Goal: Communication & Community: Ask a question

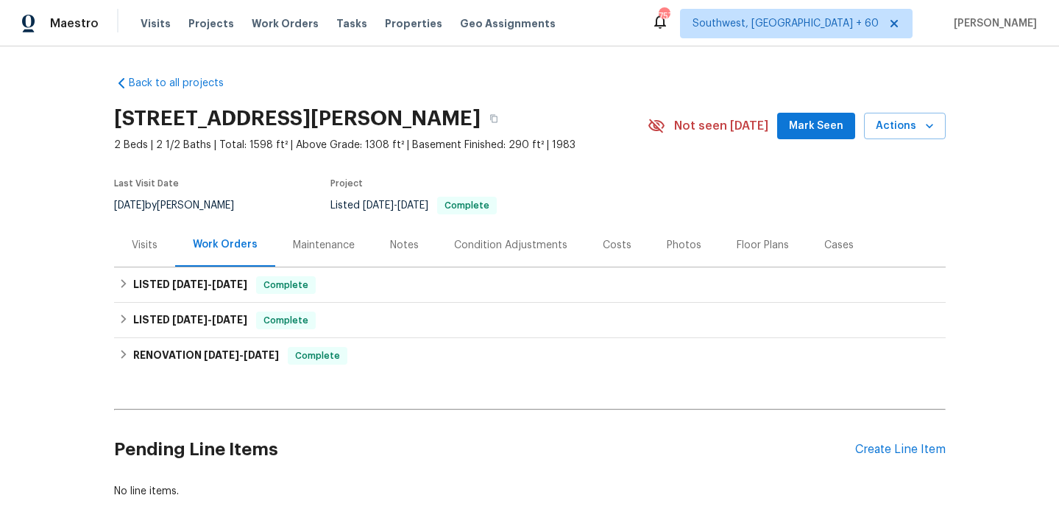
scroll to position [73, 0]
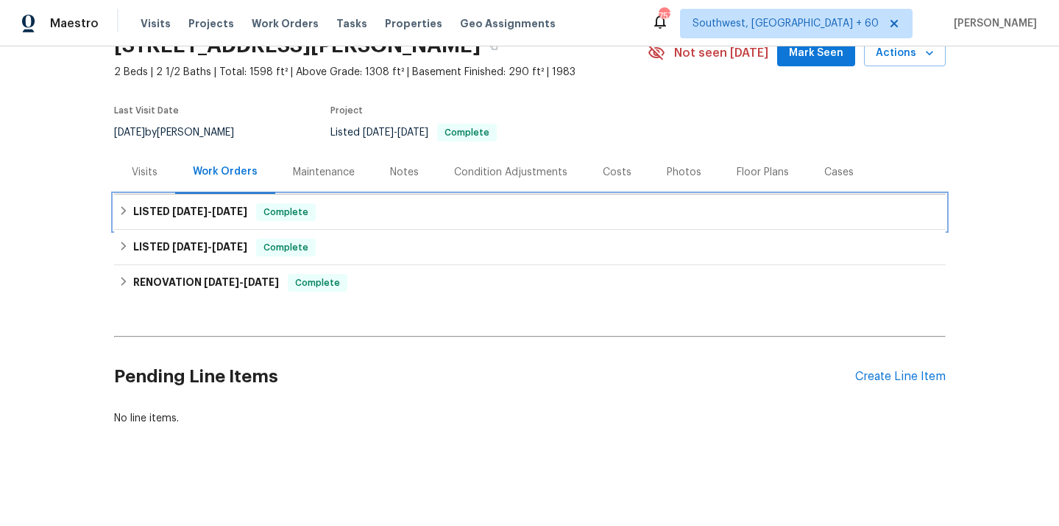
click at [121, 211] on icon at bounding box center [124, 210] width 10 height 10
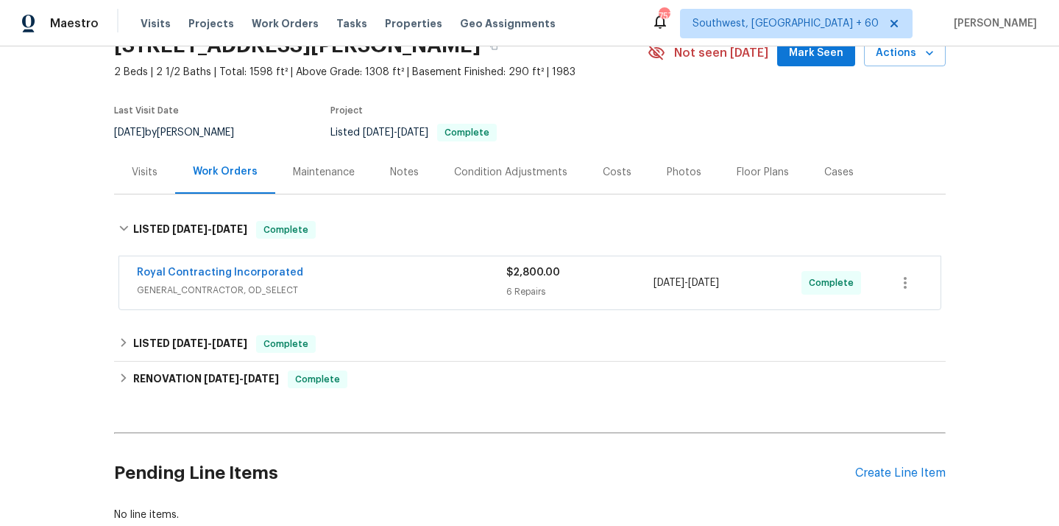
click at [263, 295] on span "GENERAL_CONTRACTOR, OD_SELECT" at bounding box center [322, 290] width 370 height 15
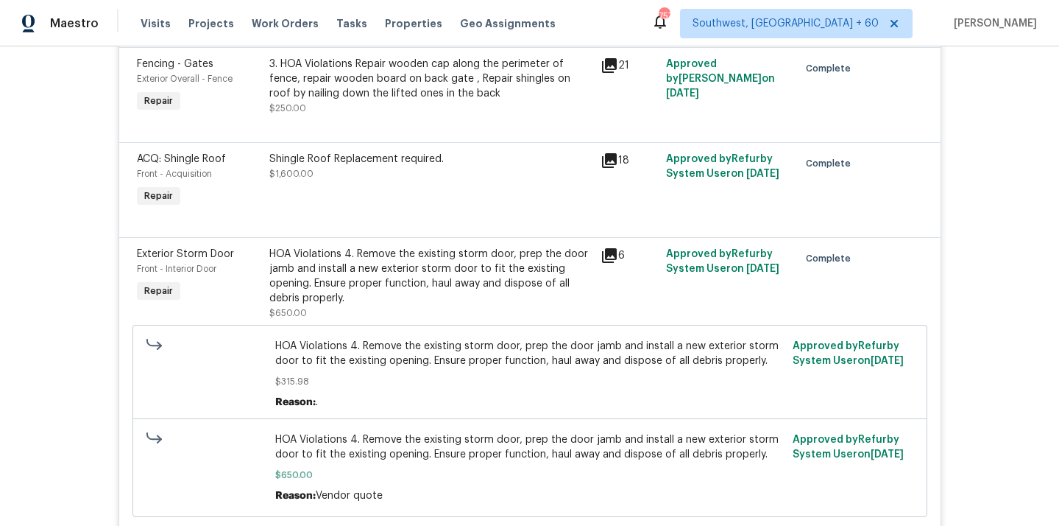
scroll to position [378, 0]
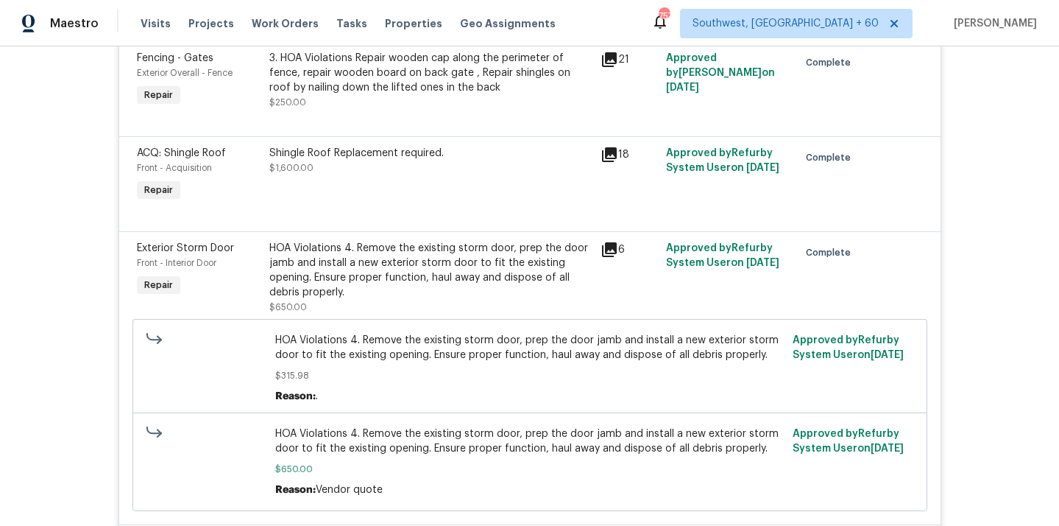
click at [466, 131] on div "Fencing - Gates Exterior Overall - Fence Repair 3. HOA Violations Repair wooden…" at bounding box center [530, 88] width 822 height 95
click at [445, 171] on div "Shingle Roof Replacement required. $1,600.00" at bounding box center [430, 160] width 322 height 29
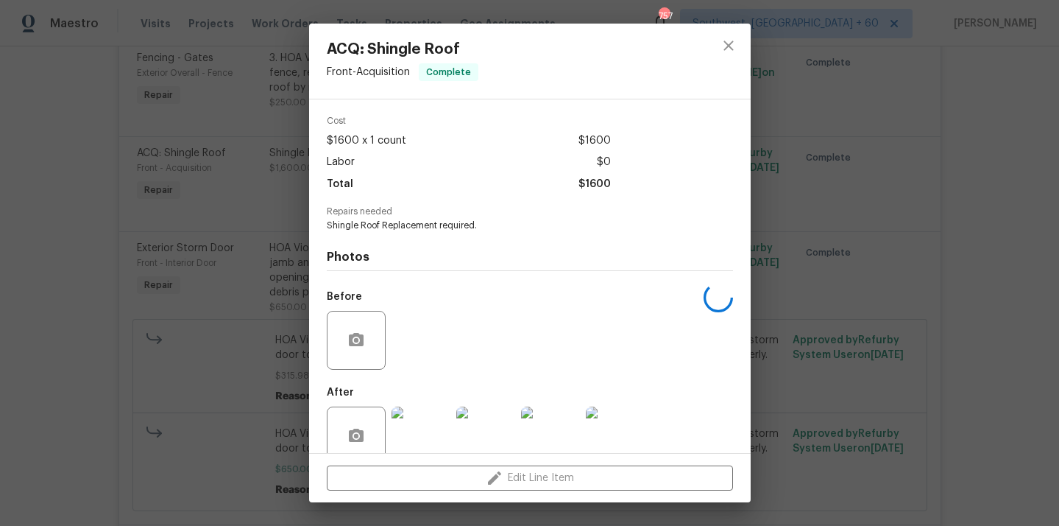
scroll to position [79, 0]
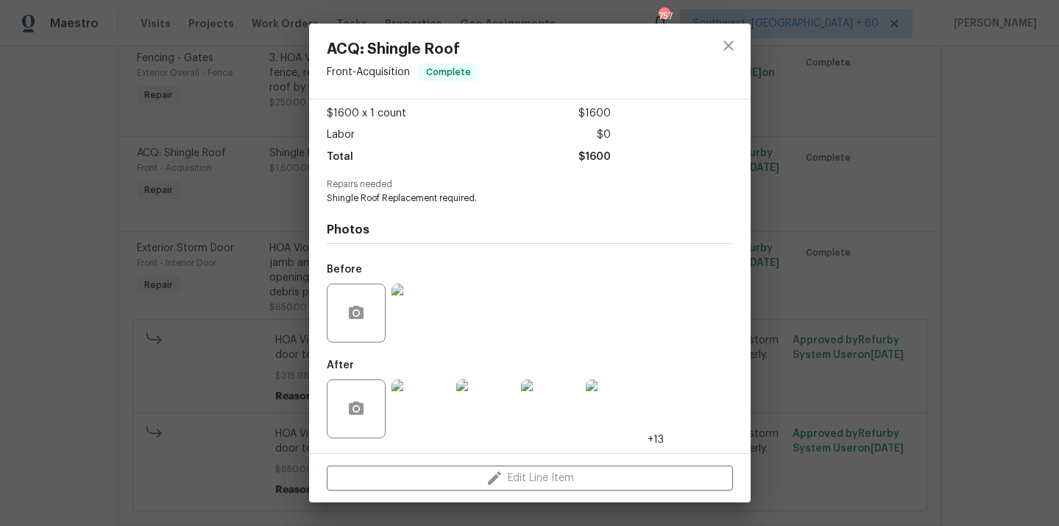
click at [430, 429] on img at bounding box center [421, 408] width 59 height 59
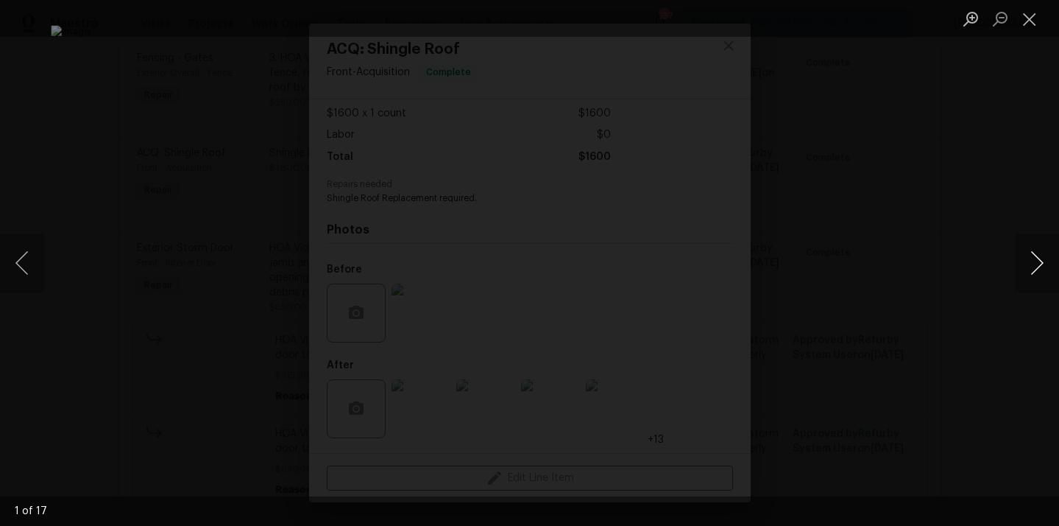
click at [1035, 260] on button "Next image" at bounding box center [1037, 262] width 44 height 59
click at [1041, 268] on button "Next image" at bounding box center [1037, 262] width 44 height 59
click at [1027, 269] on button "Next image" at bounding box center [1037, 262] width 44 height 59
click at [1040, 259] on button "Next image" at bounding box center [1037, 262] width 44 height 59
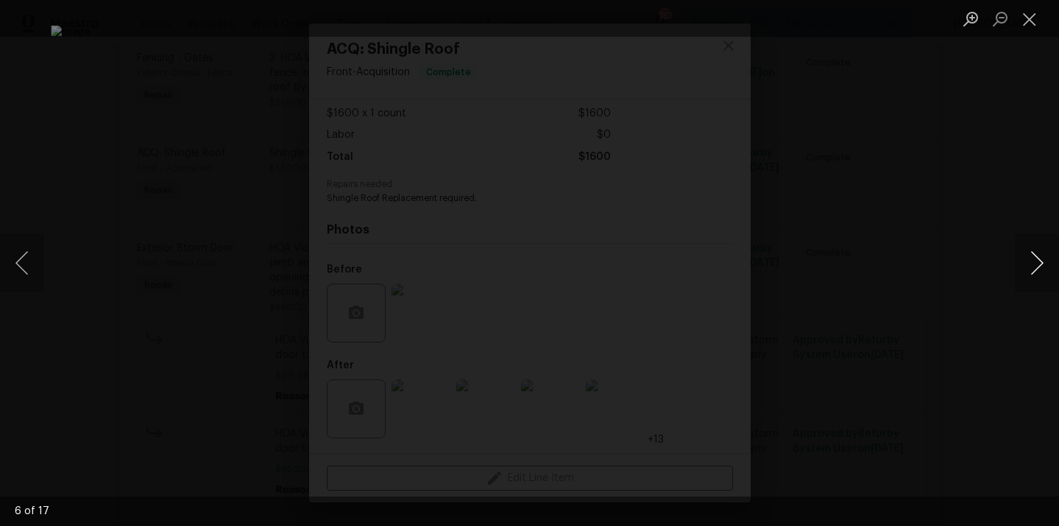
click at [1040, 259] on button "Next image" at bounding box center [1037, 262] width 44 height 59
click at [1031, 252] on button "Next image" at bounding box center [1037, 262] width 44 height 59
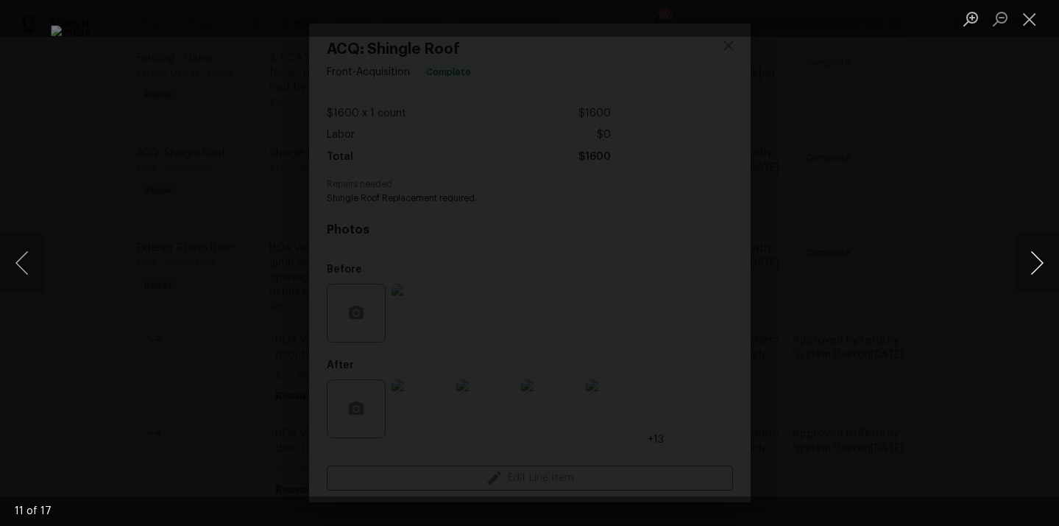
click at [1031, 252] on button "Next image" at bounding box center [1037, 262] width 44 height 59
click at [1043, 250] on button "Next image" at bounding box center [1037, 262] width 44 height 59
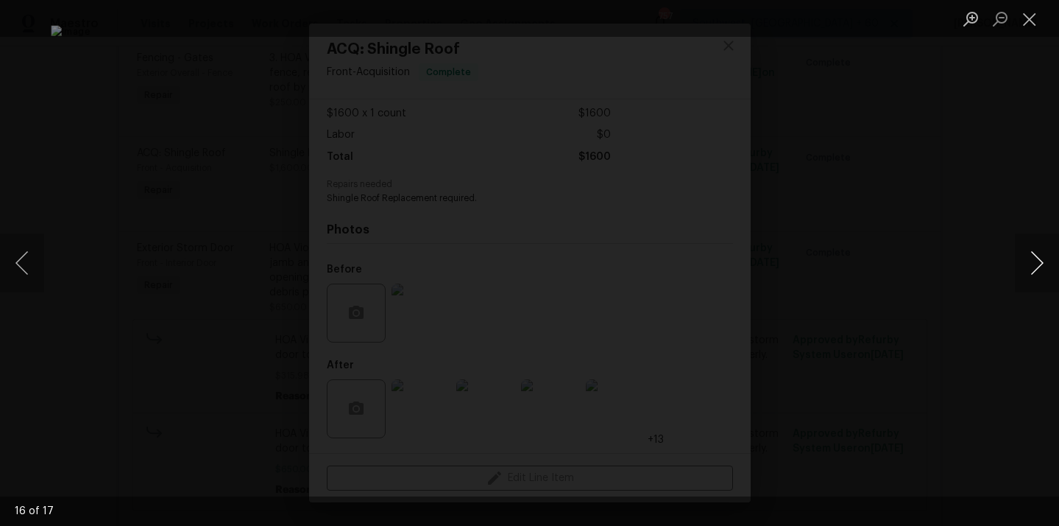
click at [1043, 250] on button "Next image" at bounding box center [1037, 262] width 44 height 59
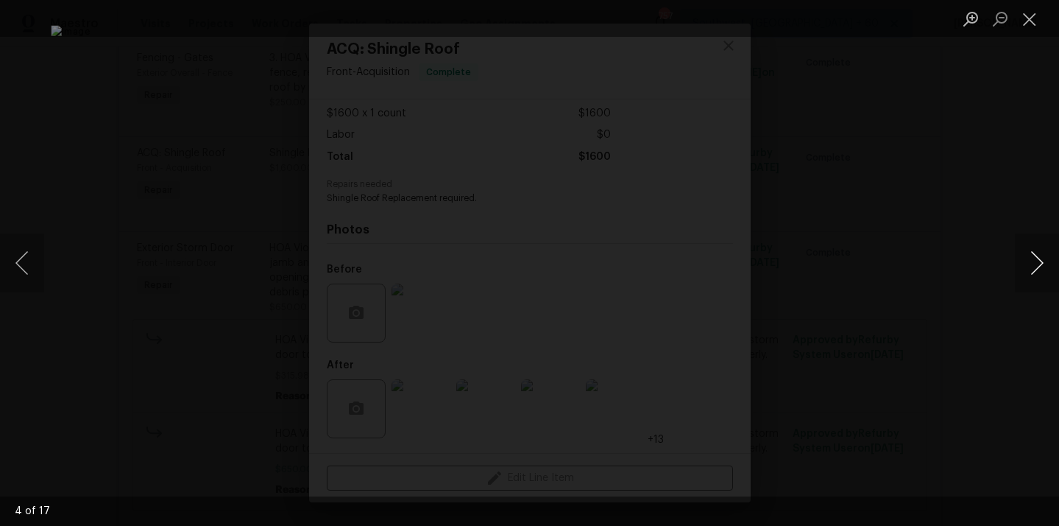
click at [1043, 250] on button "Next image" at bounding box center [1037, 262] width 44 height 59
click at [24, 253] on button "Previous image" at bounding box center [22, 262] width 44 height 59
click at [26, 253] on button "Previous image" at bounding box center [22, 262] width 44 height 59
click at [32, 275] on button "Previous image" at bounding box center [22, 262] width 44 height 59
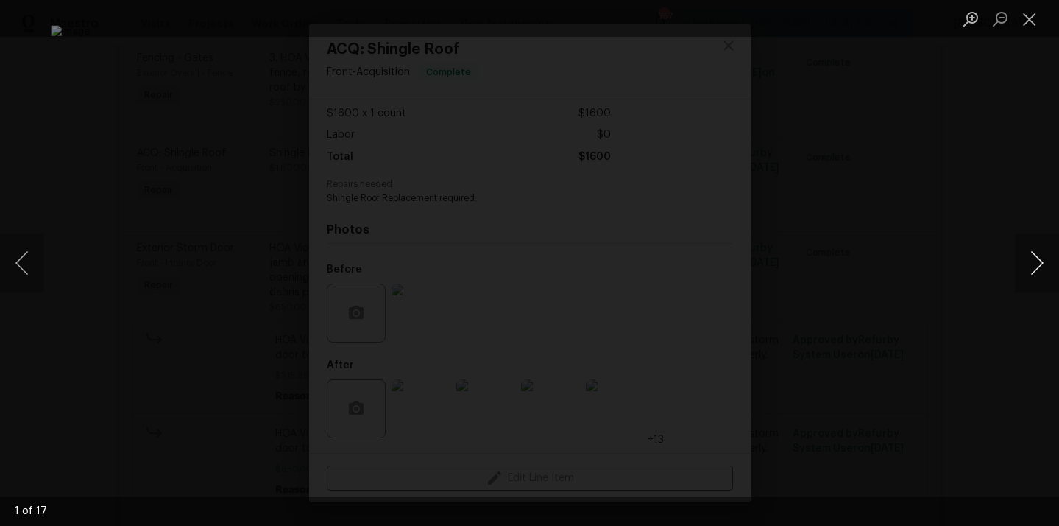
click at [1048, 256] on button "Next image" at bounding box center [1037, 262] width 44 height 59
click at [1032, 273] on button "Next image" at bounding box center [1037, 262] width 44 height 59
click at [1040, 261] on button "Next image" at bounding box center [1037, 262] width 44 height 59
click at [1038, 253] on button "Next image" at bounding box center [1037, 262] width 44 height 59
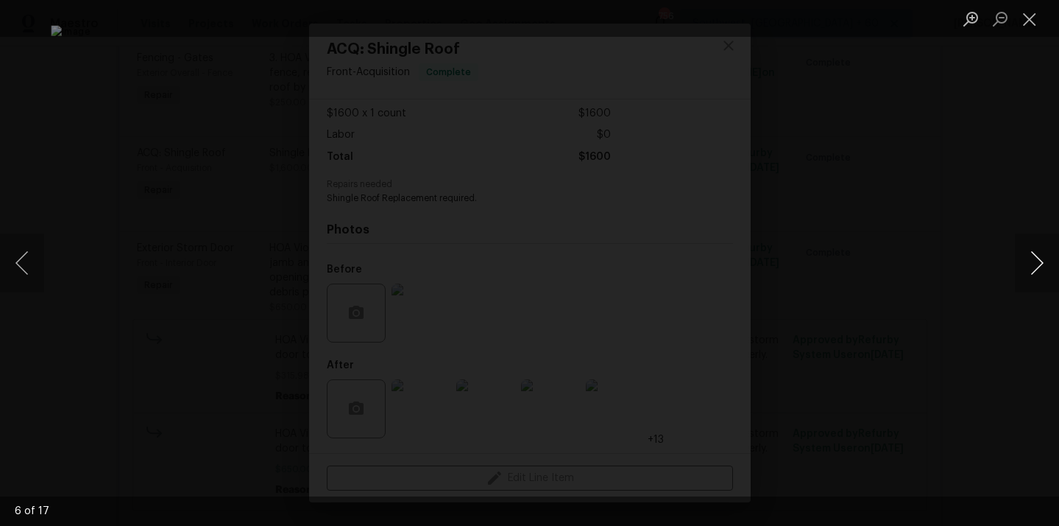
click at [1038, 253] on button "Next image" at bounding box center [1037, 262] width 44 height 59
click at [1035, 261] on button "Next image" at bounding box center [1037, 262] width 44 height 59
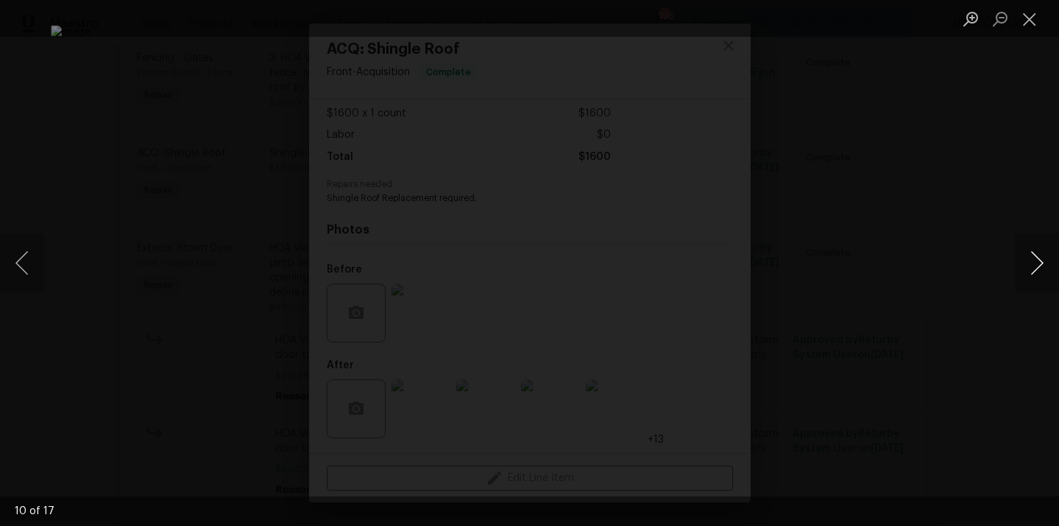
click at [1035, 261] on button "Next image" at bounding box center [1037, 262] width 44 height 59
click at [1032, 24] on button "Close lightbox" at bounding box center [1029, 19] width 29 height 26
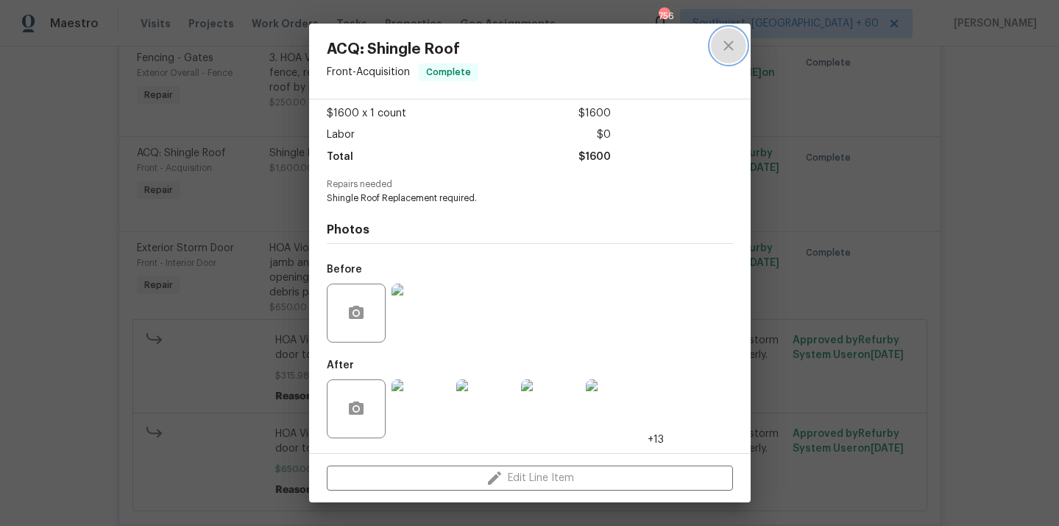
click at [732, 44] on icon "close" at bounding box center [729, 46] width 18 height 18
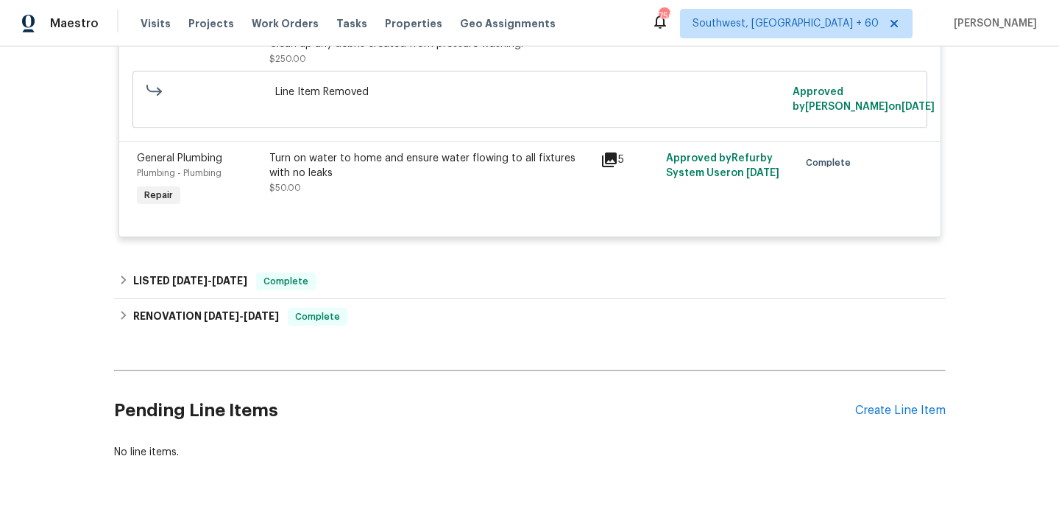
scroll to position [1125, 0]
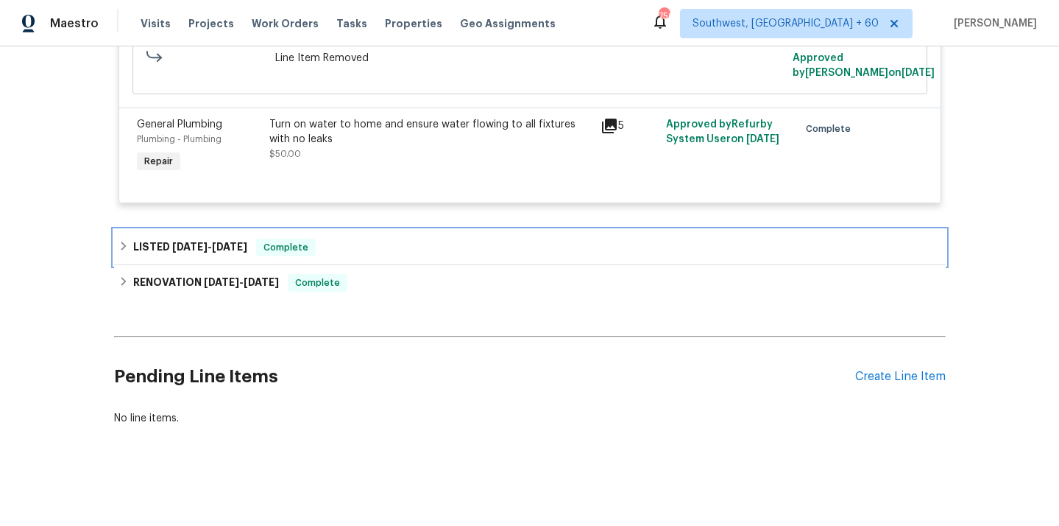
click at [116, 247] on div "LISTED 8/7/25 - 8/22/25 Complete" at bounding box center [530, 247] width 832 height 35
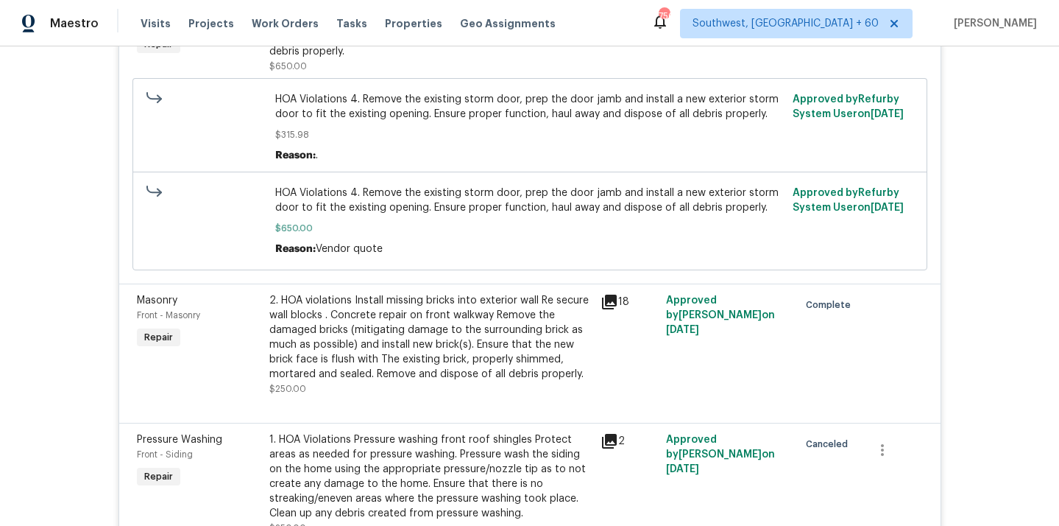
scroll to position [721, 0]
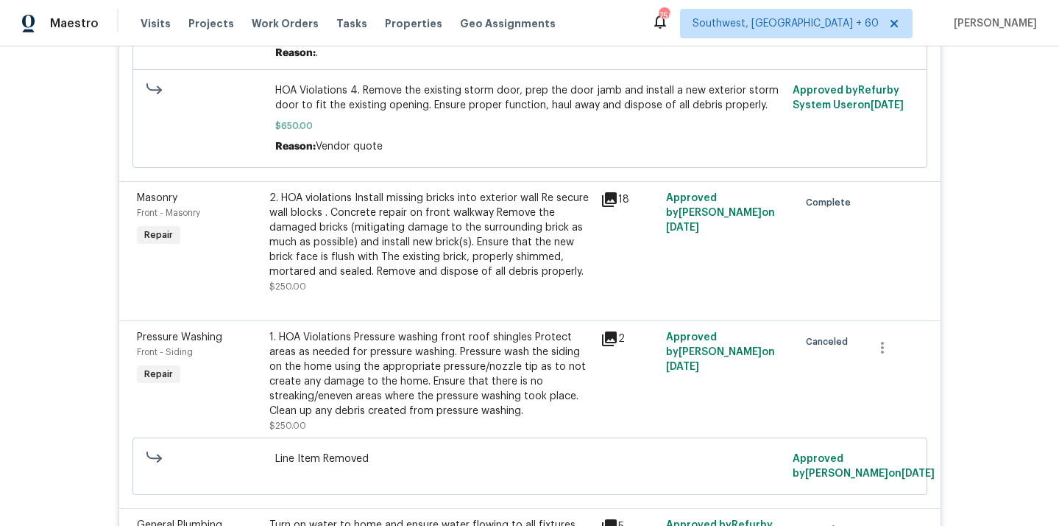
click at [486, 207] on div "2. HOA violations Install missing bricks into exterior wall Re secure wall bloc…" at bounding box center [430, 235] width 322 height 88
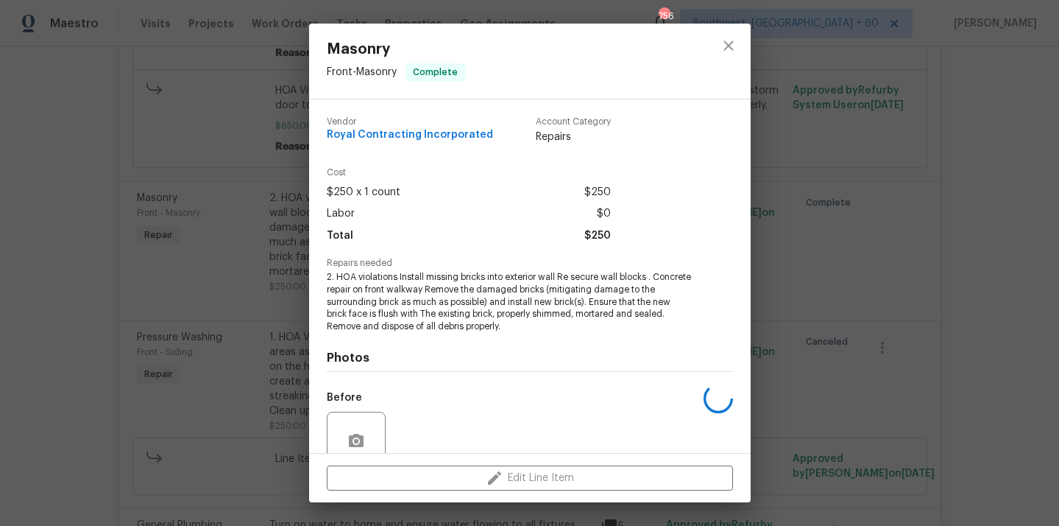
scroll to position [128, 0]
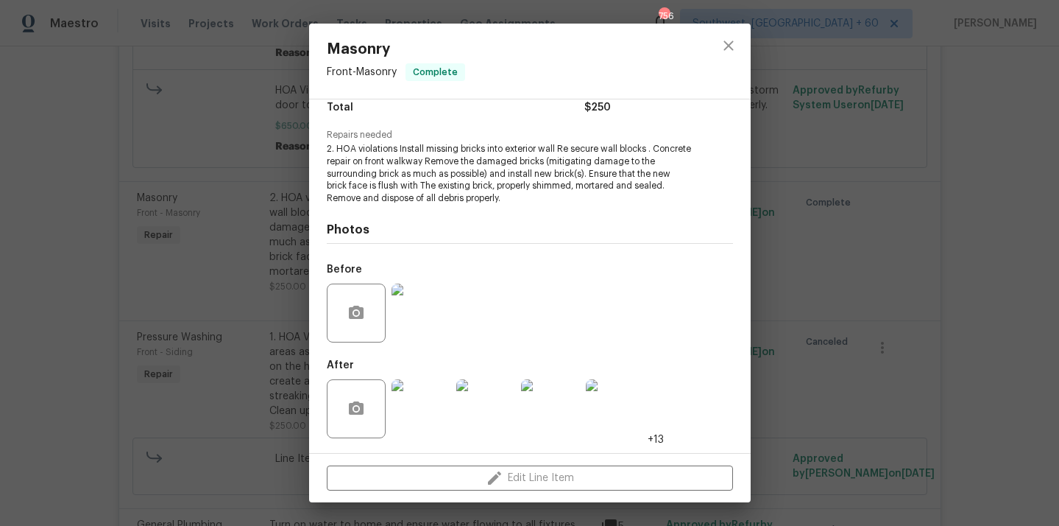
click at [417, 413] on img at bounding box center [421, 408] width 59 height 59
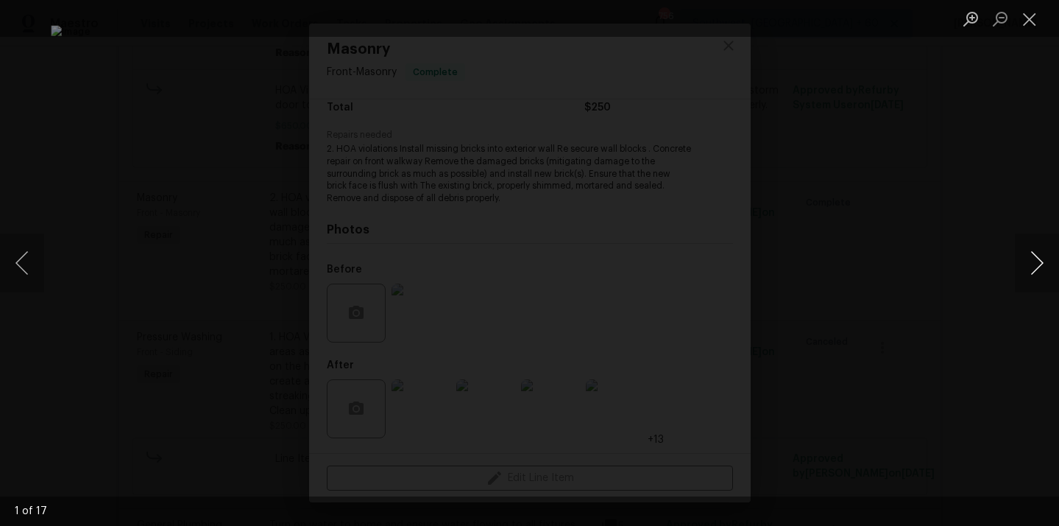
click at [1040, 265] on button "Next image" at bounding box center [1037, 262] width 44 height 59
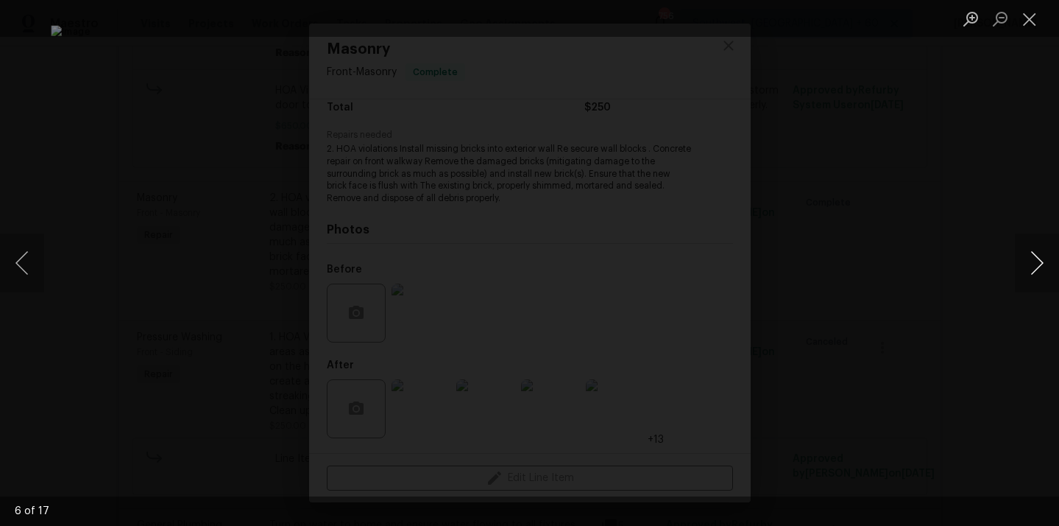
click at [1040, 265] on button "Next image" at bounding box center [1037, 262] width 44 height 59
click at [22, 266] on button "Previous image" at bounding box center [22, 262] width 44 height 59
click at [1031, 279] on button "Next image" at bounding box center [1037, 262] width 44 height 59
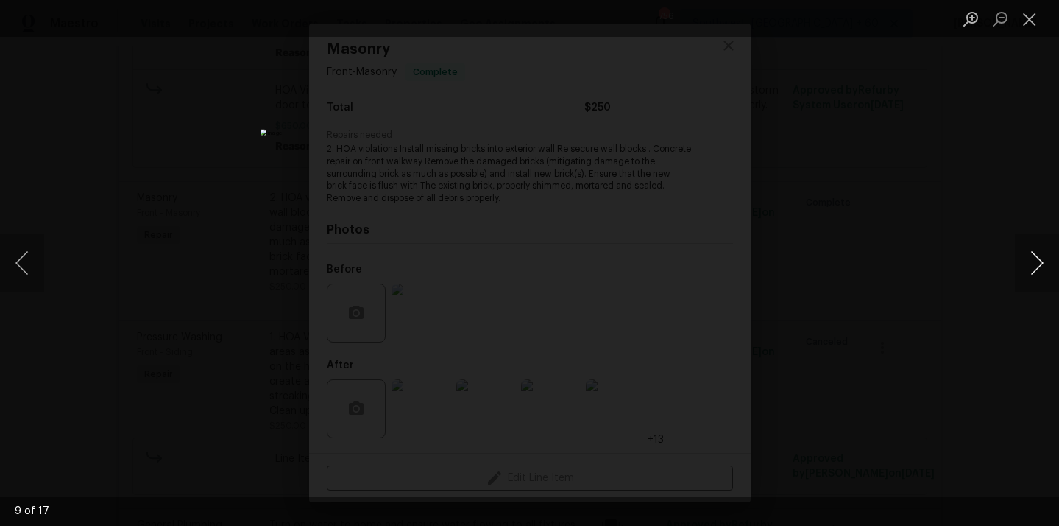
click at [1031, 279] on button "Next image" at bounding box center [1037, 262] width 44 height 59
click at [1044, 265] on button "Next image" at bounding box center [1037, 262] width 44 height 59
click at [1044, 266] on button "Next image" at bounding box center [1037, 262] width 44 height 59
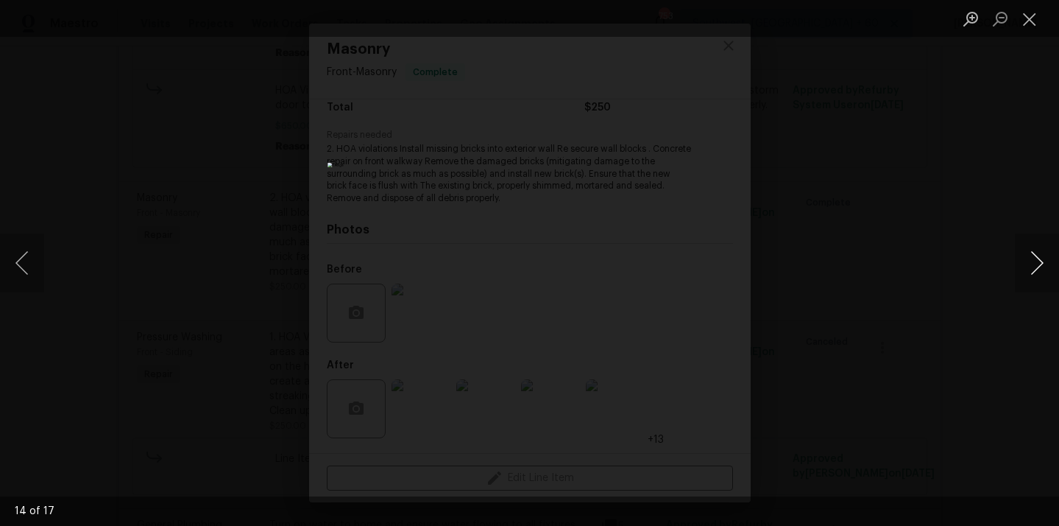
click at [1044, 266] on button "Next image" at bounding box center [1037, 262] width 44 height 59
click at [27, 275] on button "Previous image" at bounding box center [22, 262] width 44 height 59
click at [1033, 259] on button "Next image" at bounding box center [1037, 262] width 44 height 59
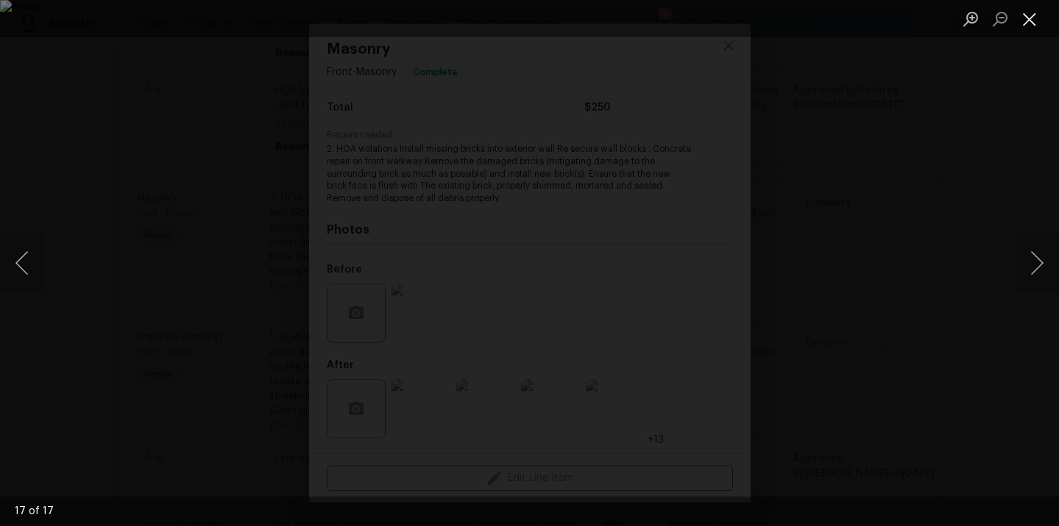
click at [1034, 15] on button "Close lightbox" at bounding box center [1029, 19] width 29 height 26
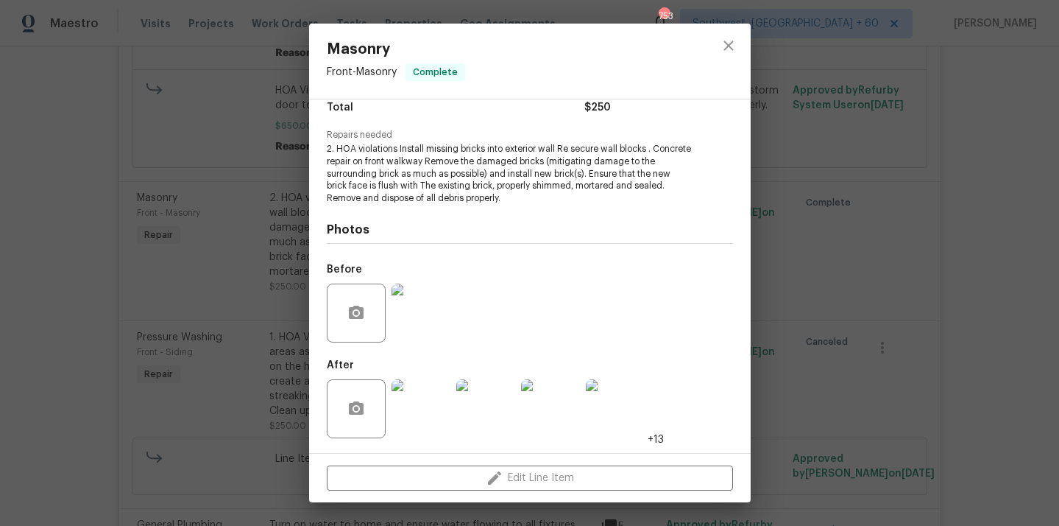
click at [426, 336] on img at bounding box center [421, 312] width 59 height 59
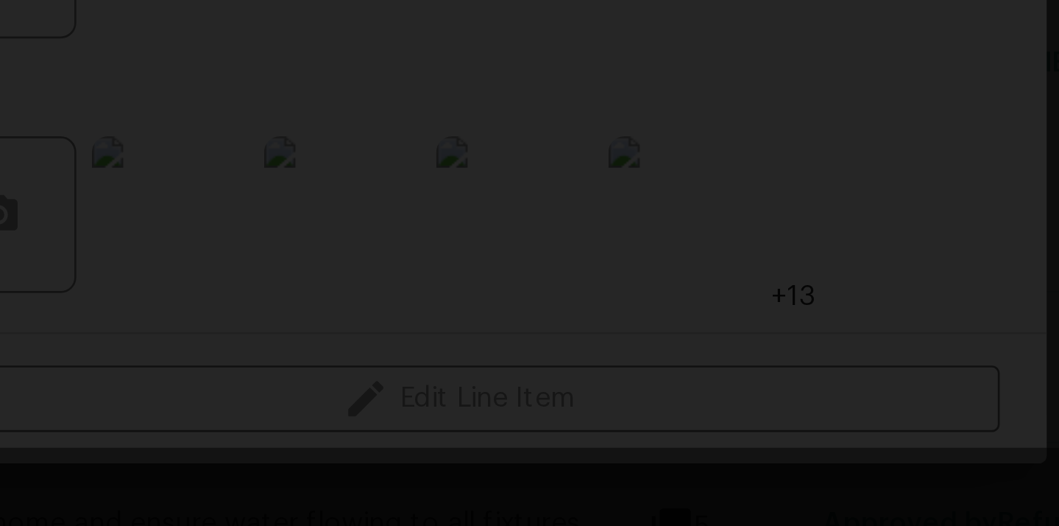
scroll to position [0, 0]
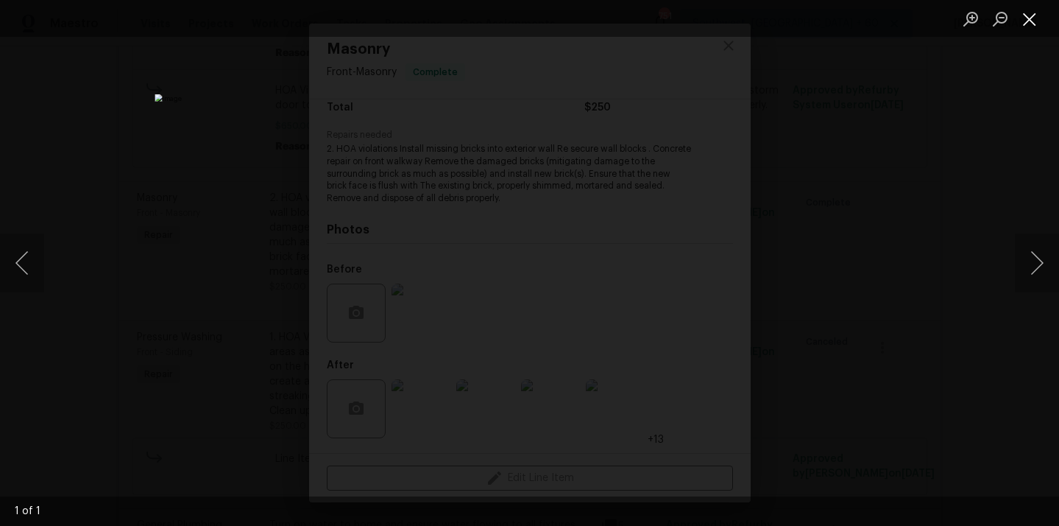
click at [1030, 24] on button "Close lightbox" at bounding box center [1029, 19] width 29 height 26
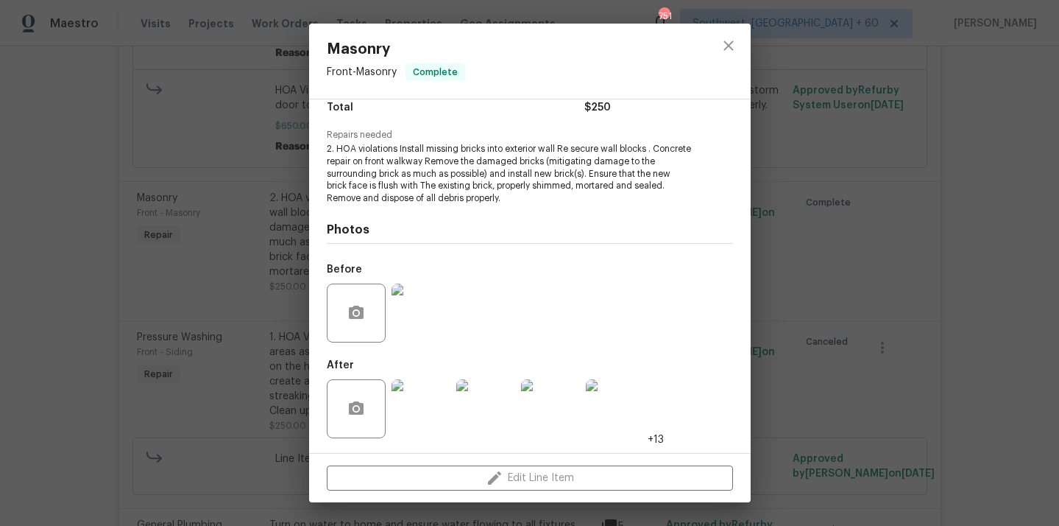
click at [410, 424] on img at bounding box center [421, 408] width 59 height 59
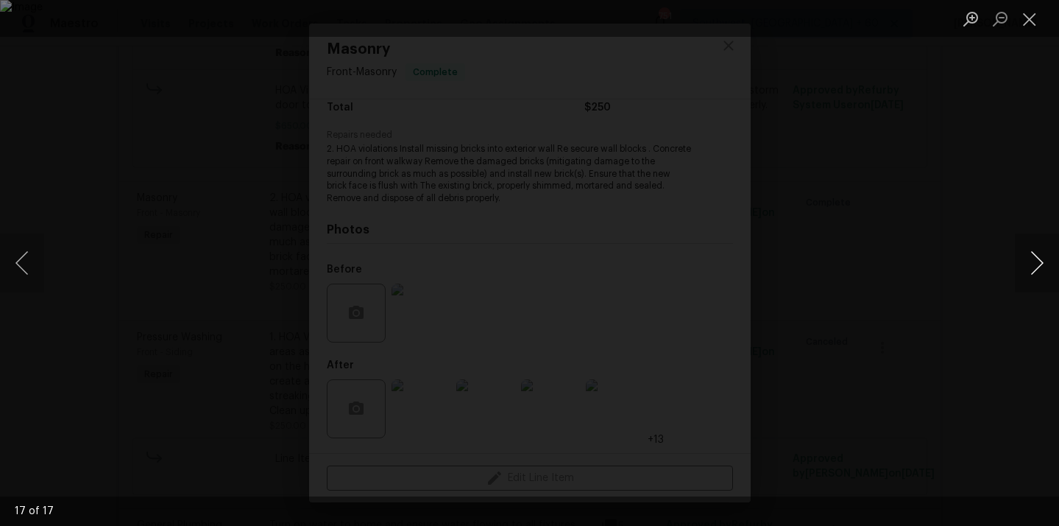
click at [1031, 255] on button "Next image" at bounding box center [1037, 262] width 44 height 59
click at [1032, 277] on button "Next image" at bounding box center [1037, 262] width 44 height 59
click at [1024, 269] on button "Next image" at bounding box center [1037, 262] width 44 height 59
click at [1028, 255] on button "Next image" at bounding box center [1037, 262] width 44 height 59
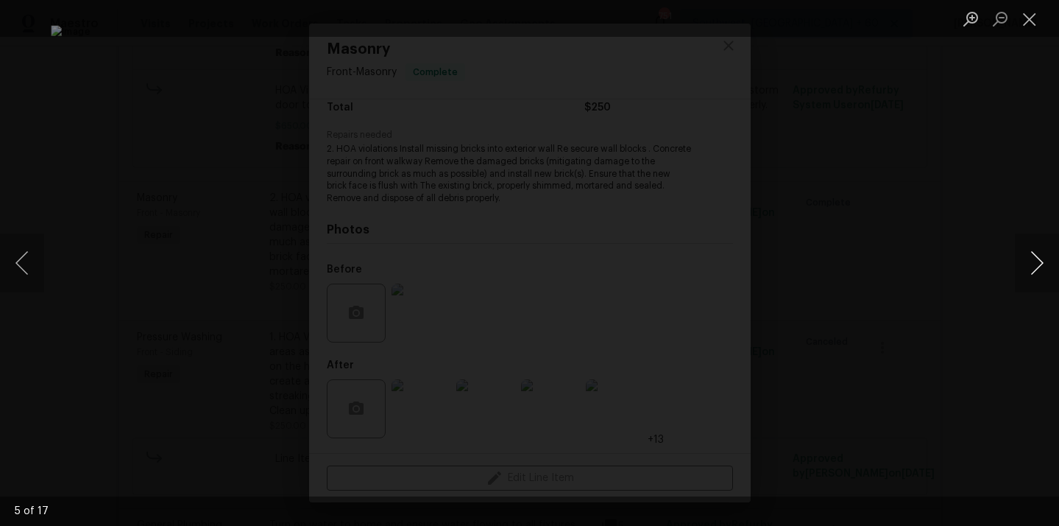
click at [1033, 267] on button "Next image" at bounding box center [1037, 262] width 44 height 59
click at [1022, 265] on button "Next image" at bounding box center [1037, 262] width 44 height 59
click at [1022, 268] on button "Next image" at bounding box center [1037, 262] width 44 height 59
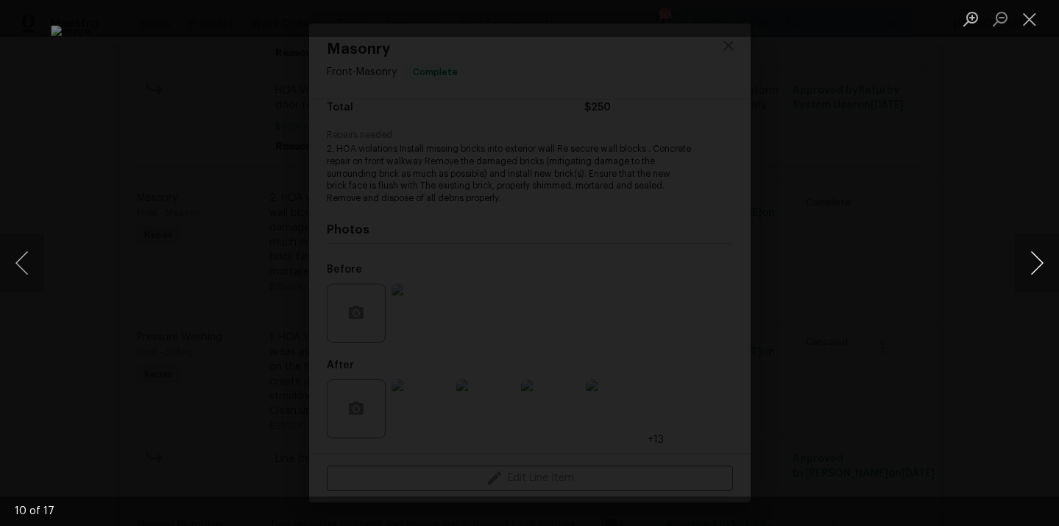
click at [1034, 260] on button "Next image" at bounding box center [1037, 262] width 44 height 59
click at [1036, 279] on button "Next image" at bounding box center [1037, 262] width 44 height 59
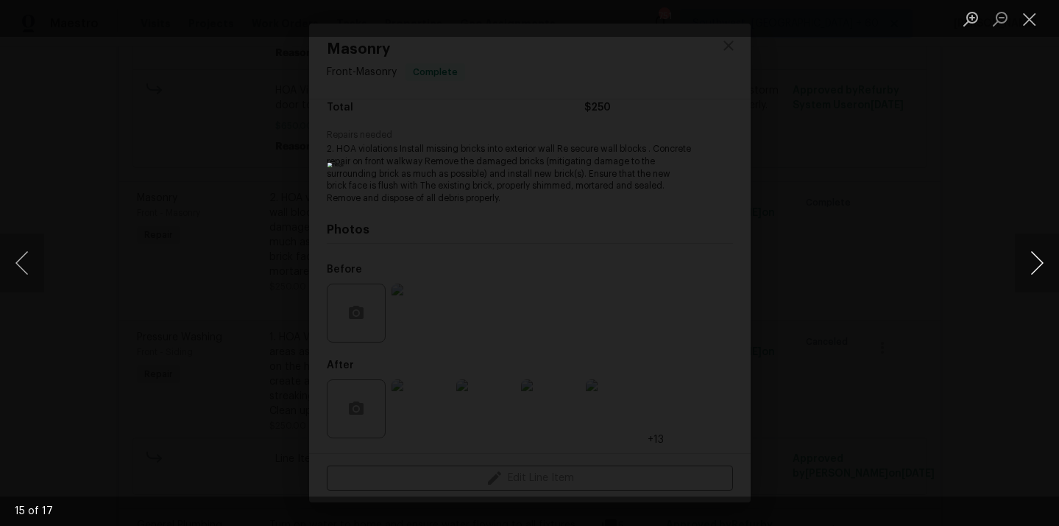
click at [1036, 279] on button "Next image" at bounding box center [1037, 262] width 44 height 59
click at [1031, 21] on button "Close lightbox" at bounding box center [1029, 19] width 29 height 26
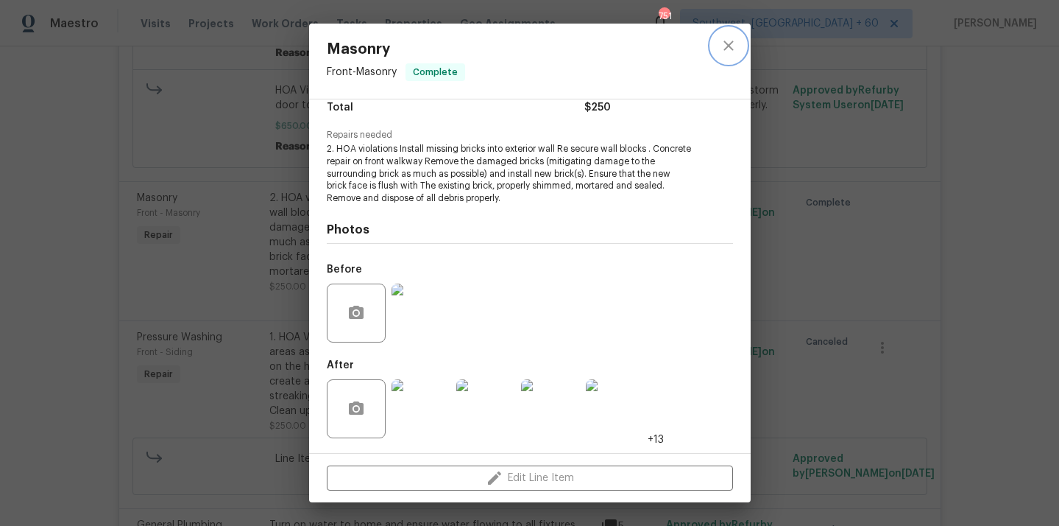
click at [735, 49] on icon "close" at bounding box center [729, 46] width 18 height 18
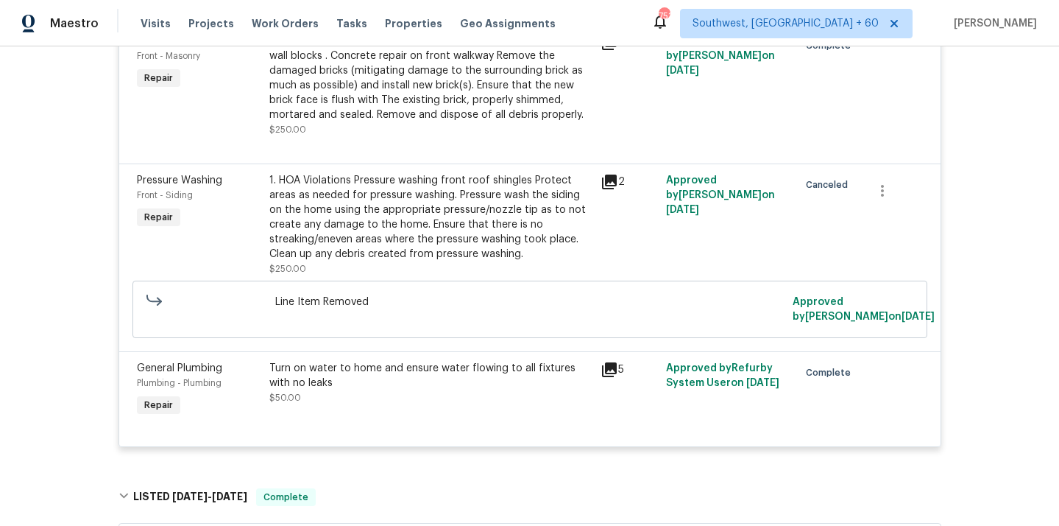
scroll to position [886, 0]
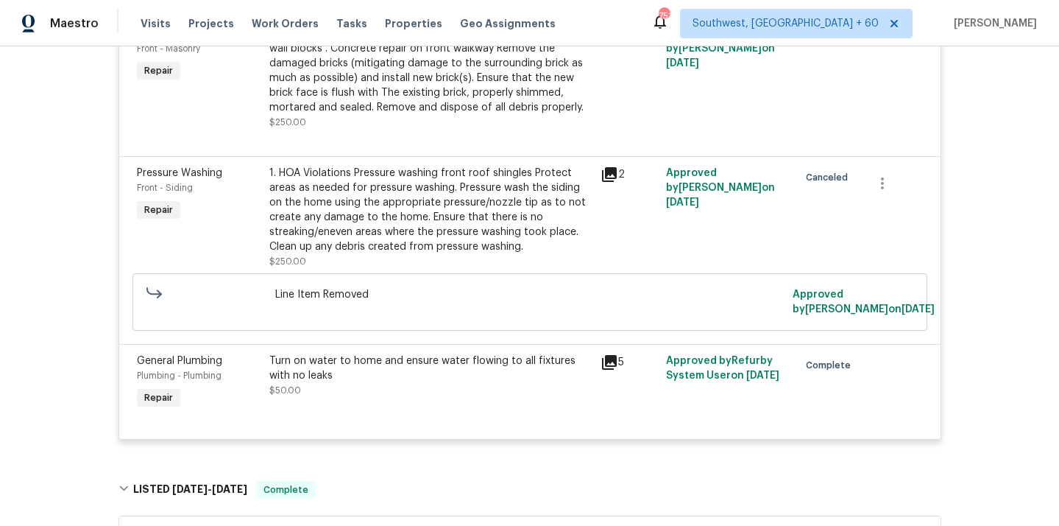
click at [482, 226] on div "1. HOA Violations Pressure washing front roof shingles Protect areas as needed …" at bounding box center [430, 210] width 322 height 88
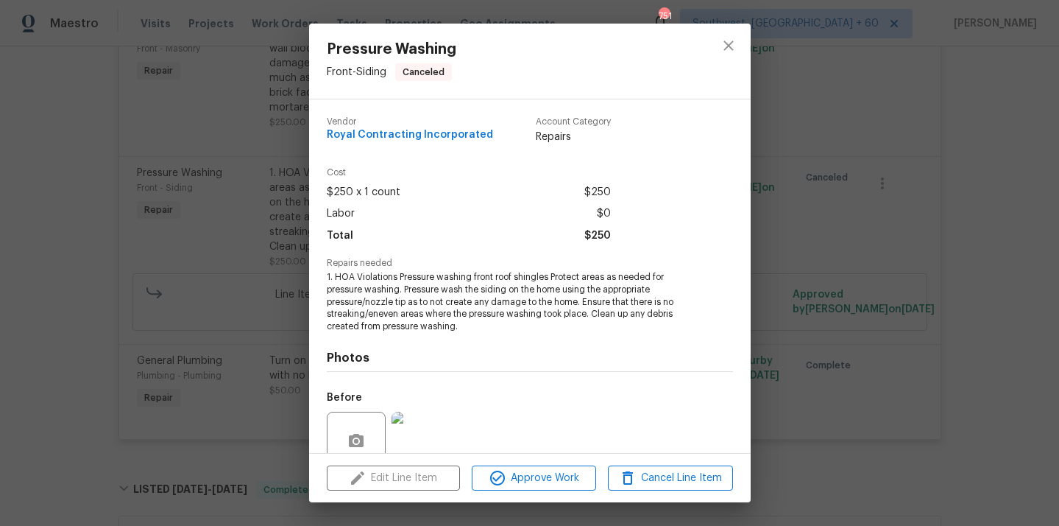
scroll to position [128, 0]
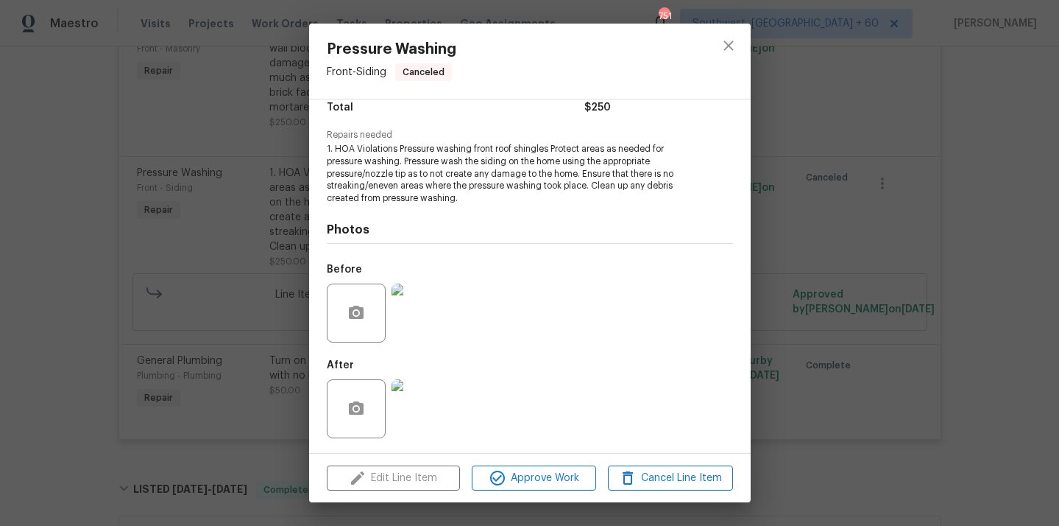
click at [411, 421] on img at bounding box center [421, 408] width 59 height 59
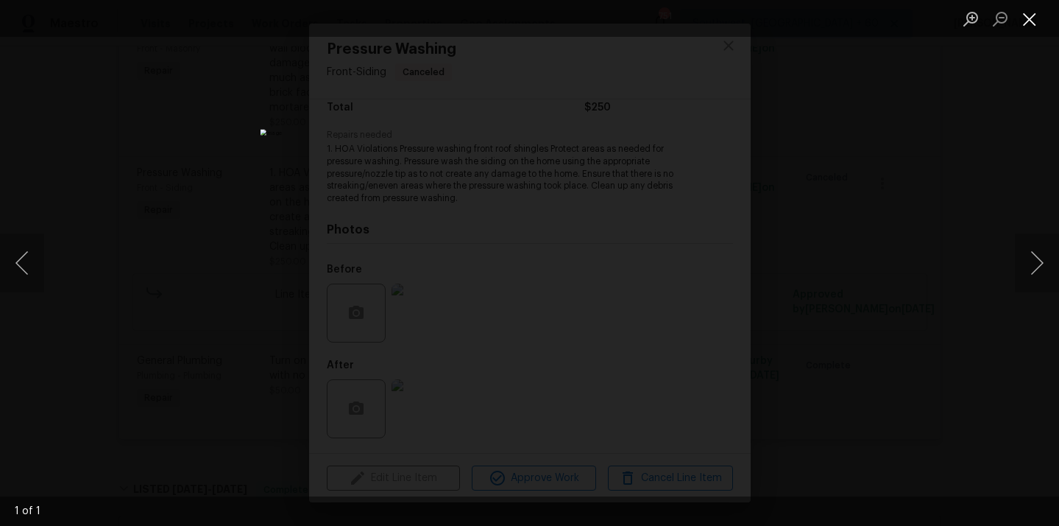
click at [1023, 27] on button "Close lightbox" at bounding box center [1029, 19] width 29 height 26
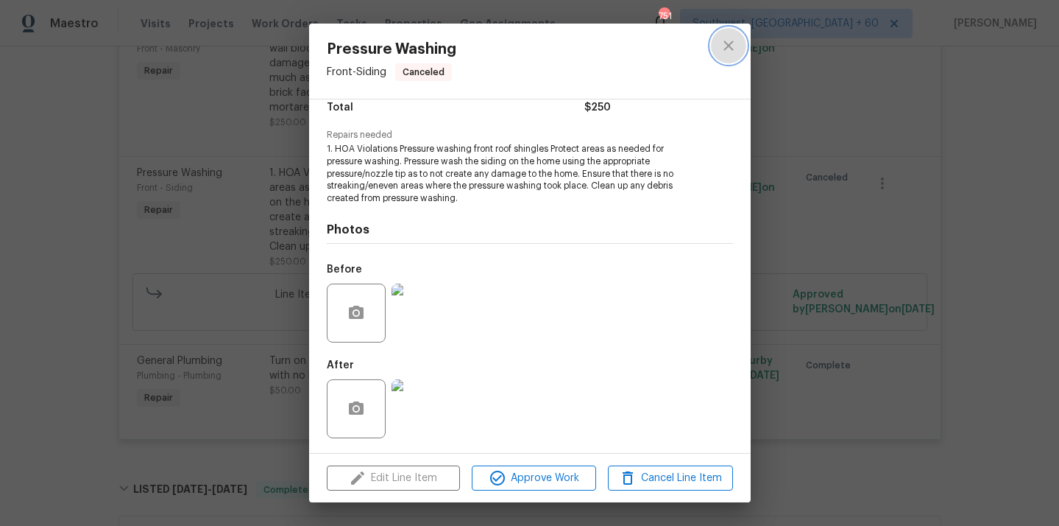
click at [727, 54] on button "close" at bounding box center [728, 45] width 35 height 35
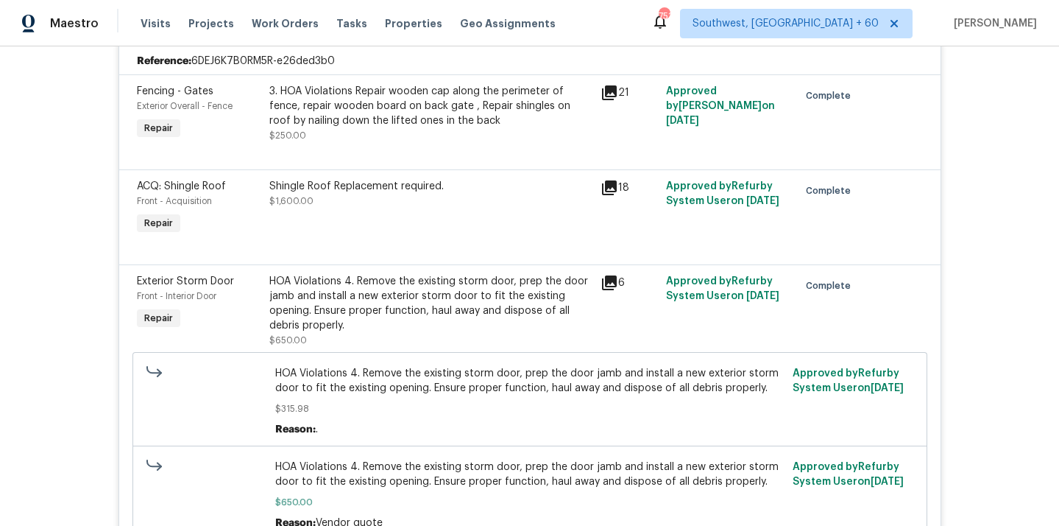
scroll to position [346, 0]
click at [406, 297] on div "HOA Violations 4. Remove the existing storm door, prep the door jamb and instal…" at bounding box center [430, 302] width 322 height 59
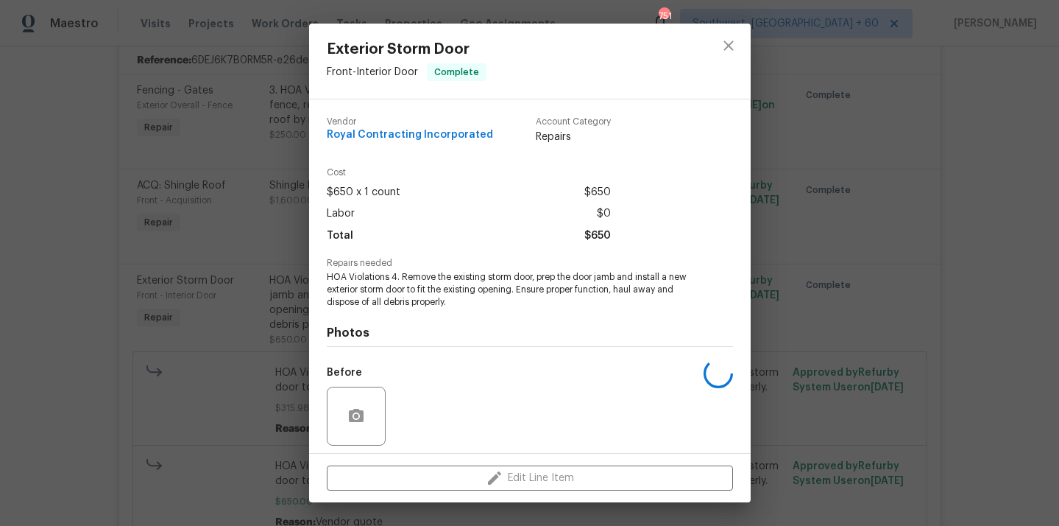
scroll to position [103, 0]
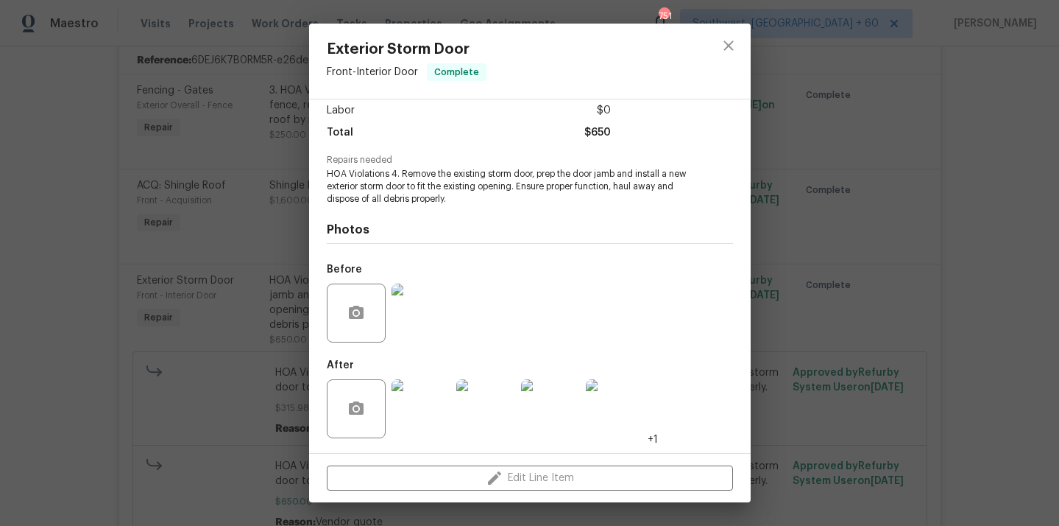
click at [430, 411] on img at bounding box center [421, 408] width 59 height 59
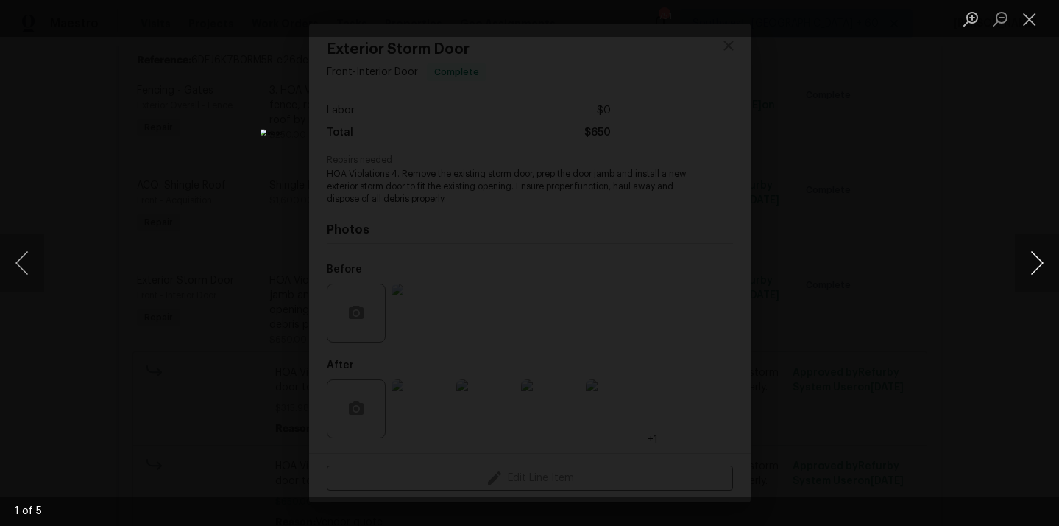
click at [1027, 265] on button "Next image" at bounding box center [1037, 262] width 44 height 59
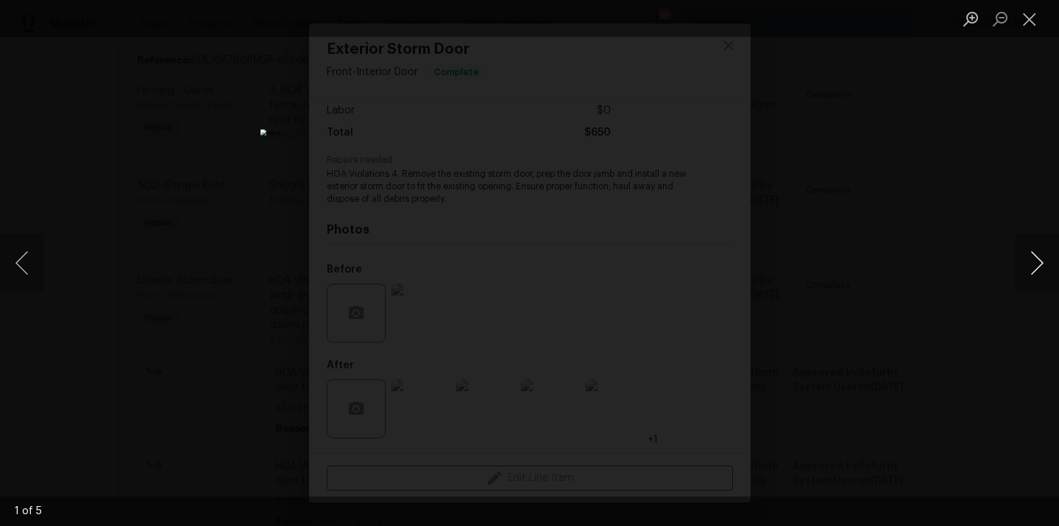
click at [1027, 265] on button "Next image" at bounding box center [1037, 262] width 44 height 59
click at [1034, 265] on button "Next image" at bounding box center [1037, 262] width 44 height 59
click at [1029, 21] on button "Close lightbox" at bounding box center [1029, 19] width 29 height 26
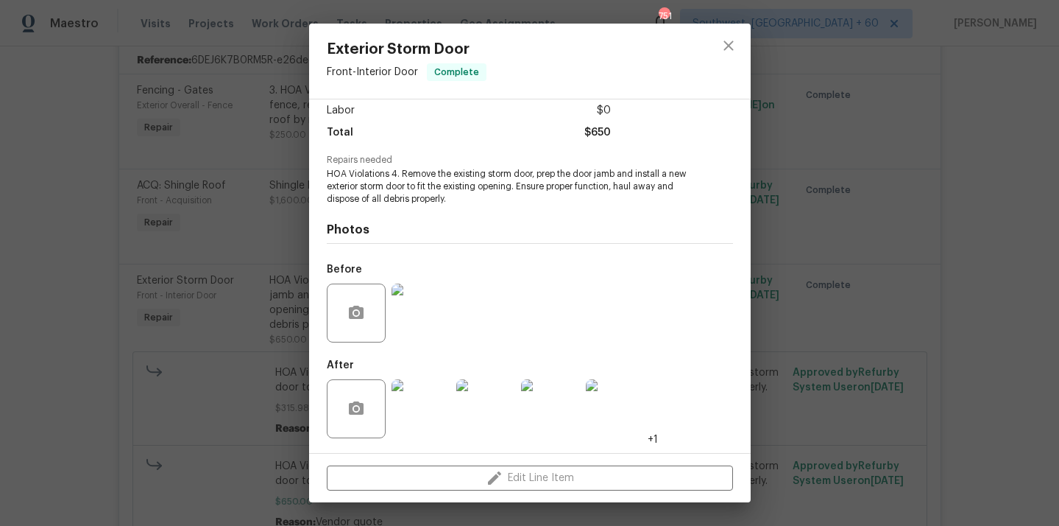
click at [416, 303] on img at bounding box center [421, 312] width 59 height 59
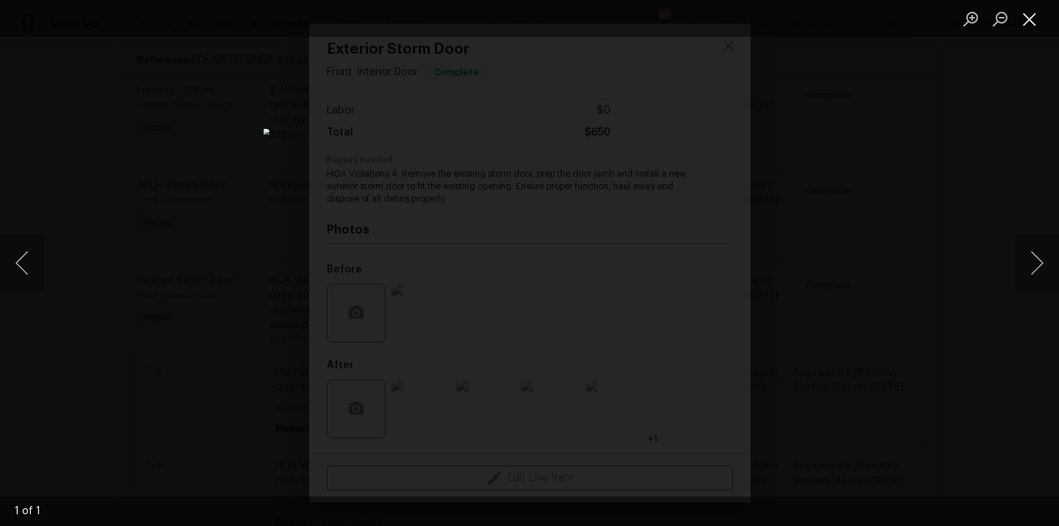
click at [1038, 22] on button "Close lightbox" at bounding box center [1029, 19] width 29 height 26
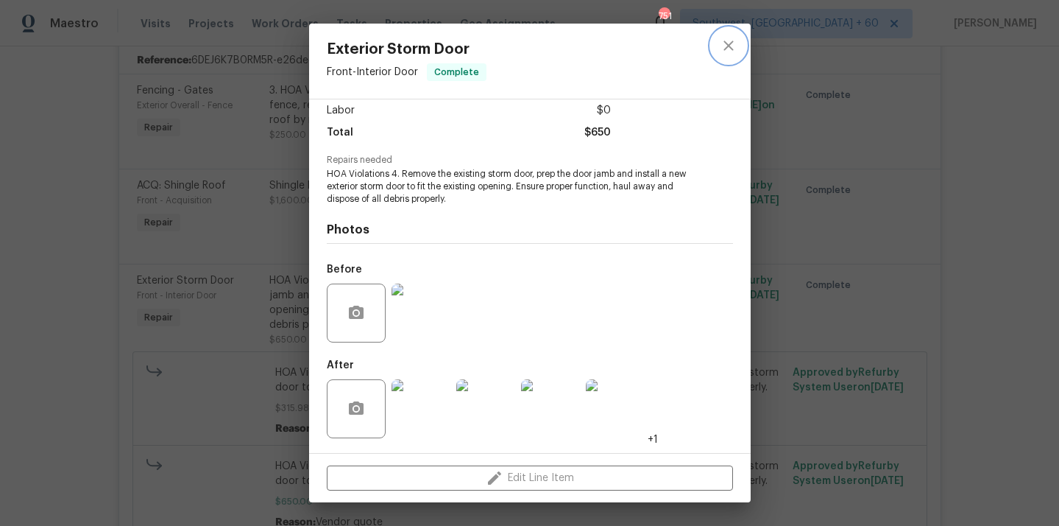
click at [735, 48] on icon "close" at bounding box center [729, 46] width 18 height 18
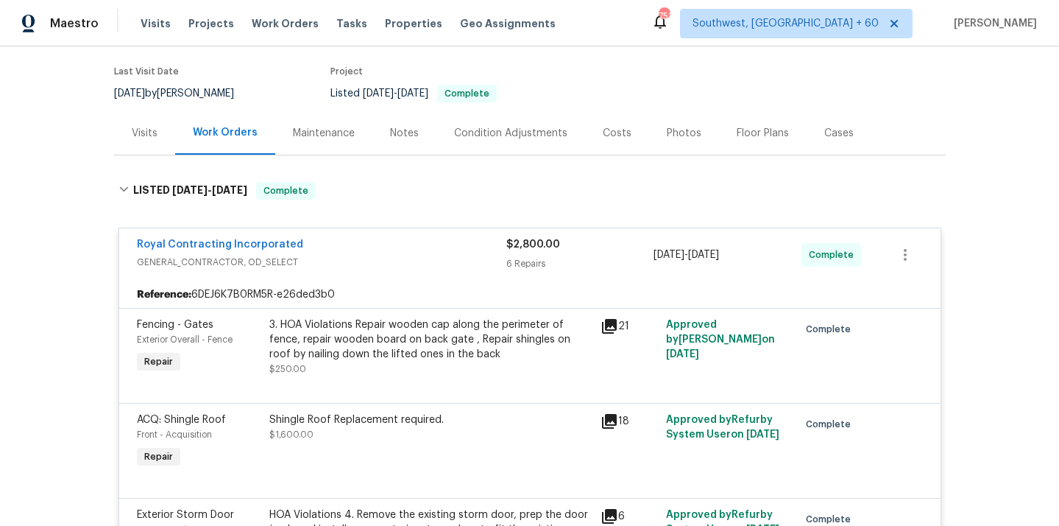
scroll to position [138, 0]
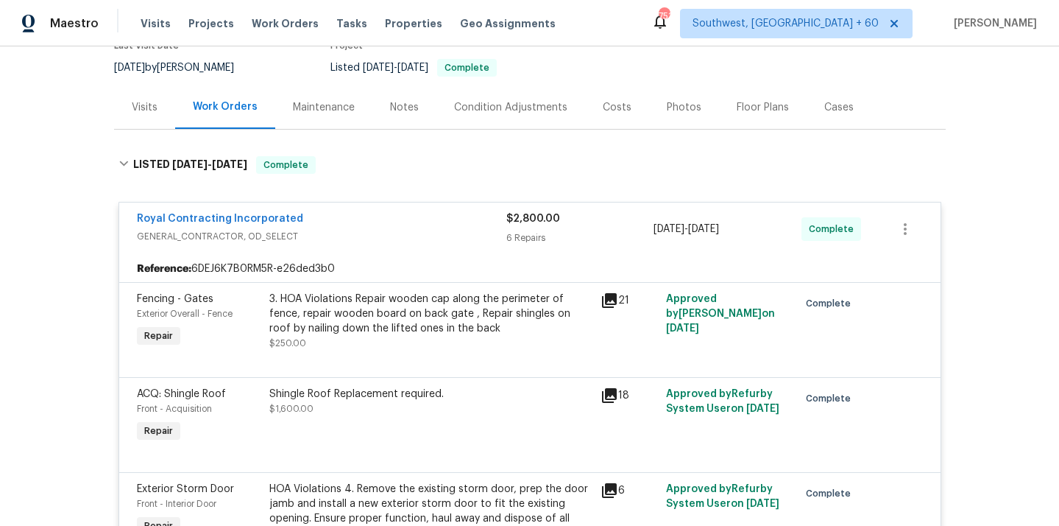
click at [485, 318] on div "3. HOA Violations Repair wooden cap along the perimeter of fence, repair wooden…" at bounding box center [430, 314] width 322 height 44
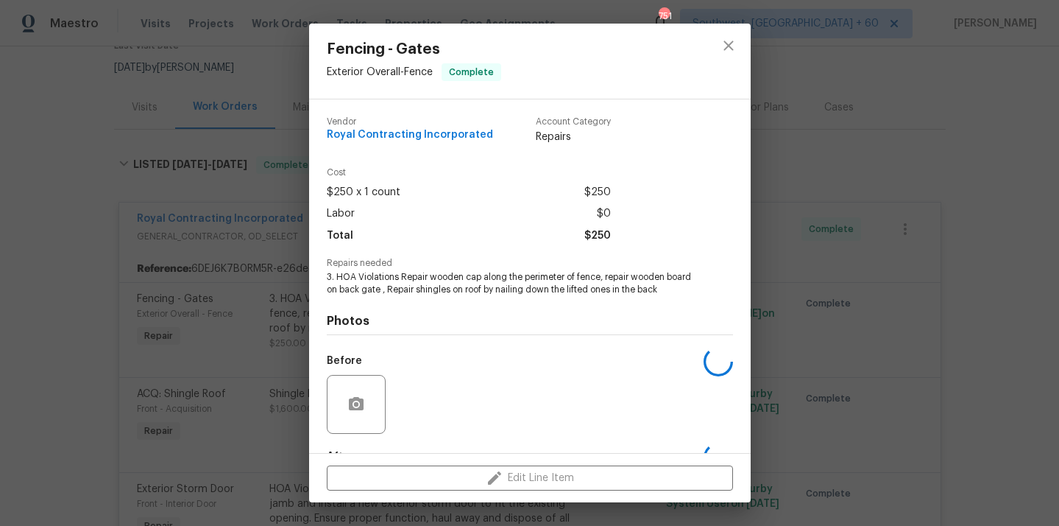
scroll to position [91, 0]
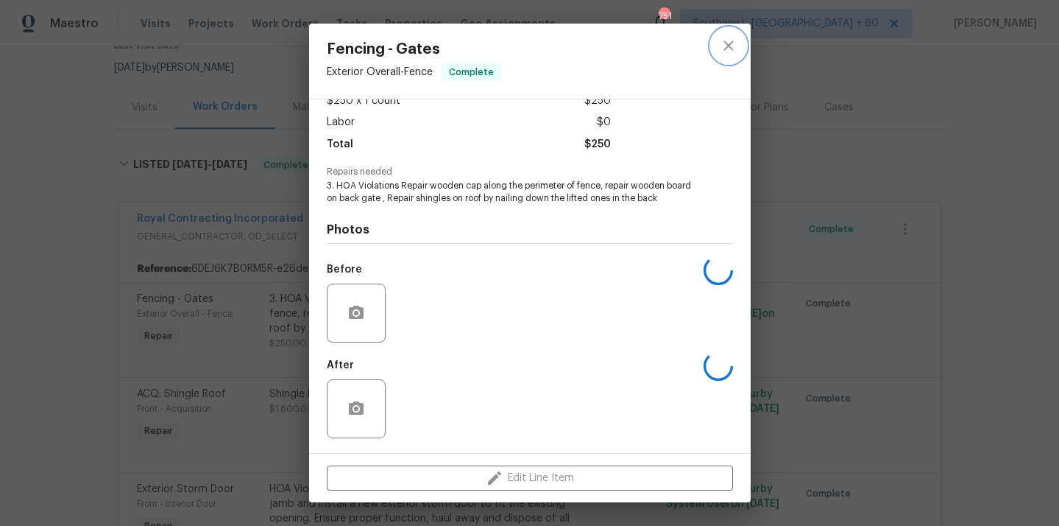
click at [733, 50] on icon "close" at bounding box center [729, 46] width 18 height 18
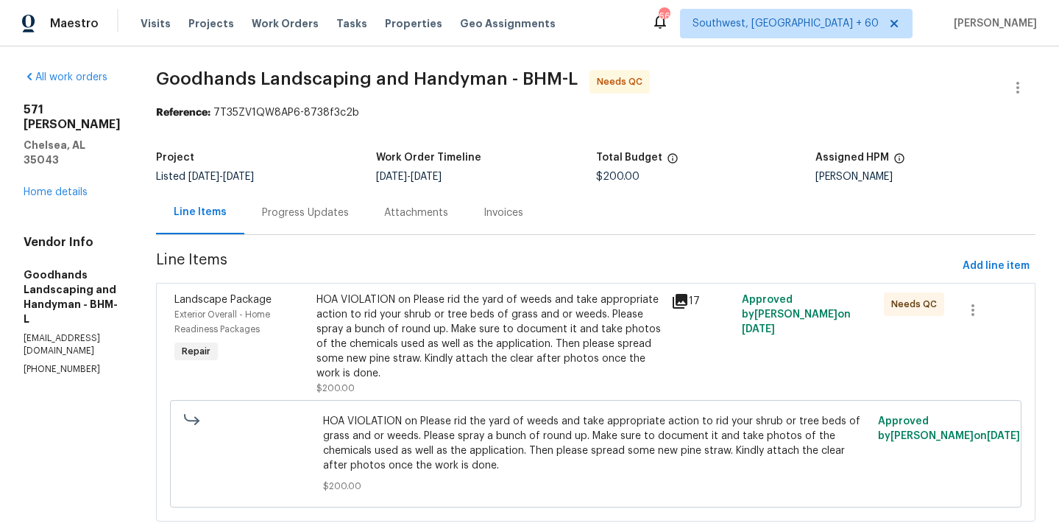
click at [529, 347] on div "HOA VIOLATION on Please rid the yard of weeds and take appropriate action to ri…" at bounding box center [490, 336] width 346 height 88
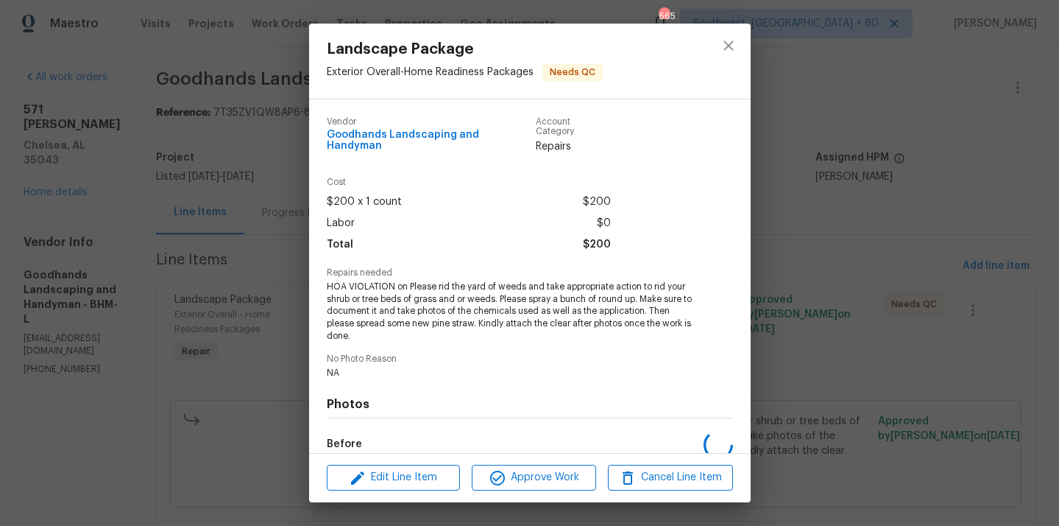
scroll to position [164, 0]
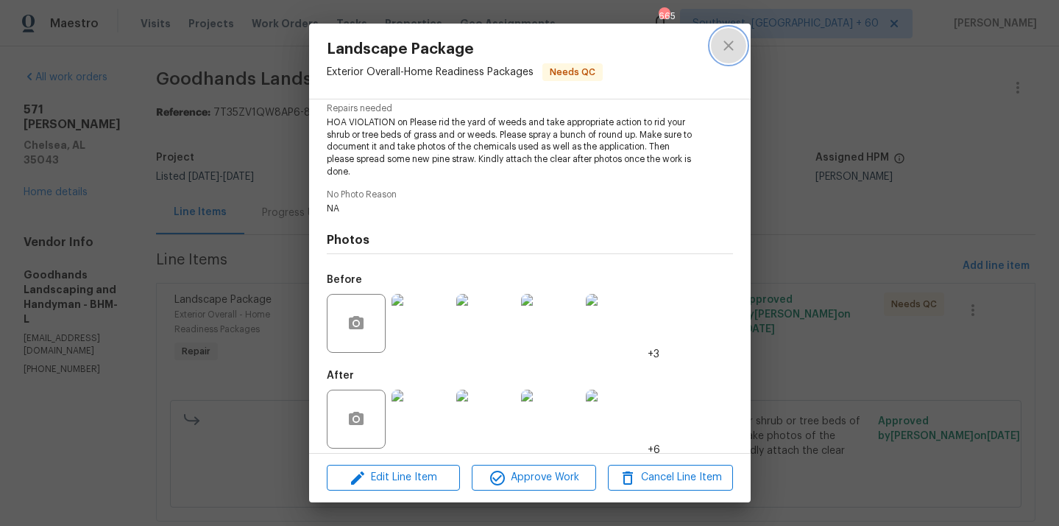
click at [738, 47] on button "close" at bounding box center [728, 45] width 35 height 35
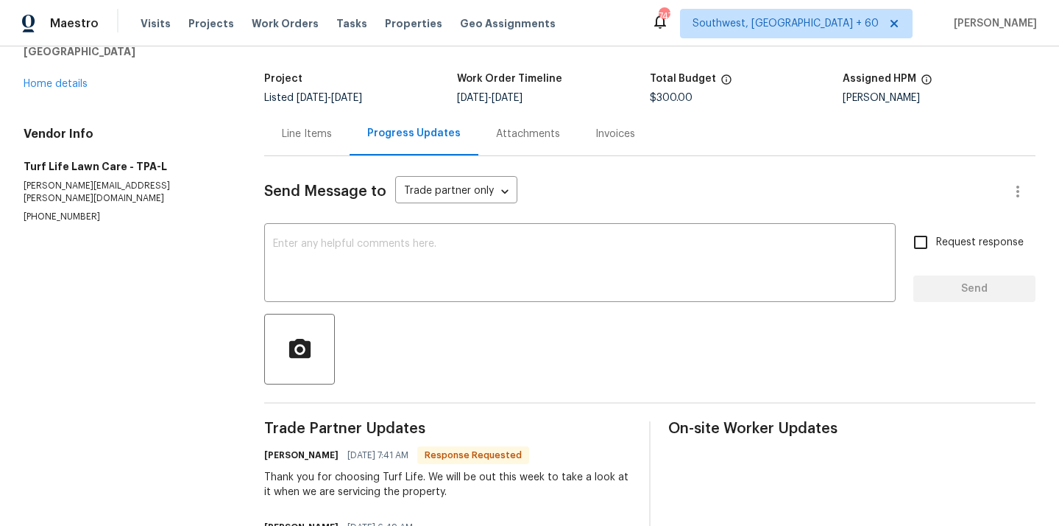
scroll to position [18, 0]
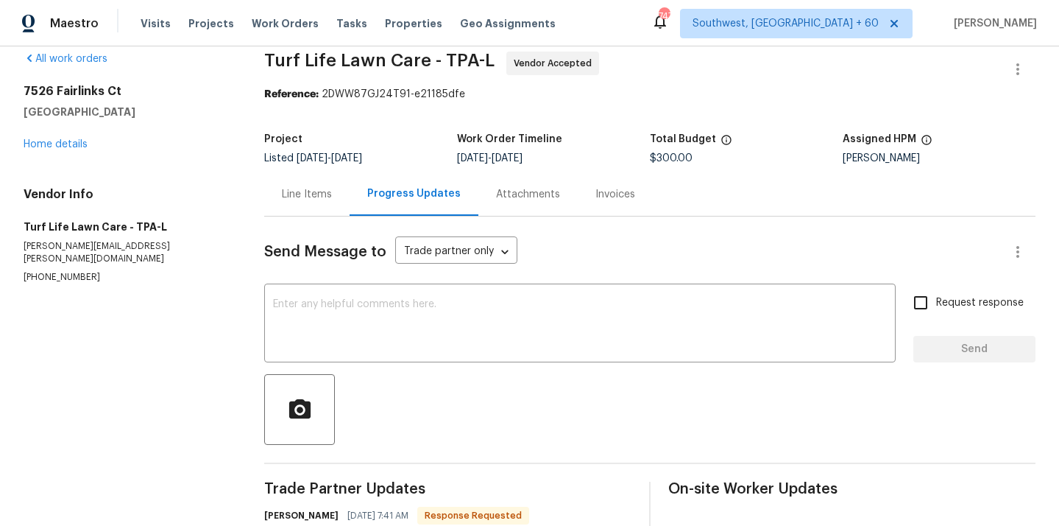
click at [325, 184] on div "Line Items" at bounding box center [306, 193] width 85 height 43
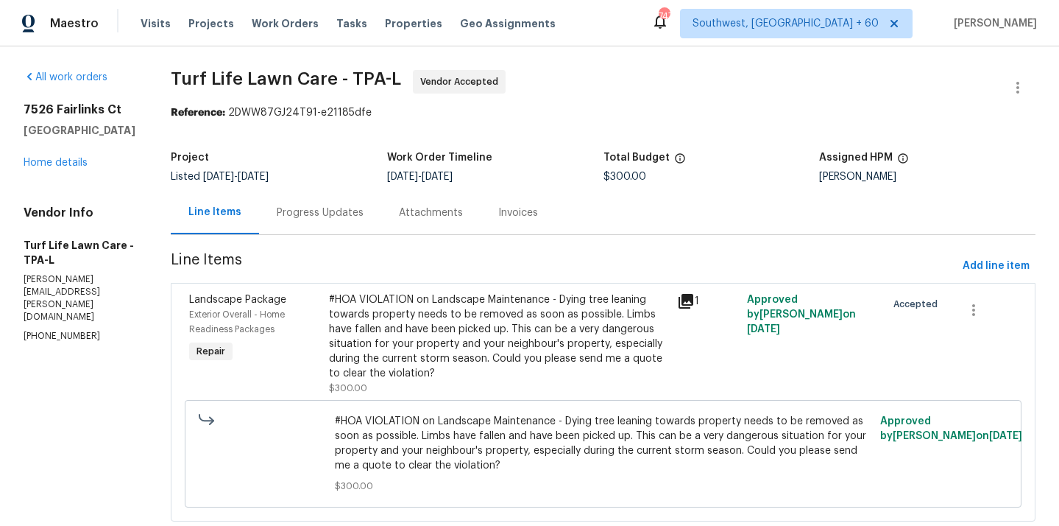
scroll to position [37, 0]
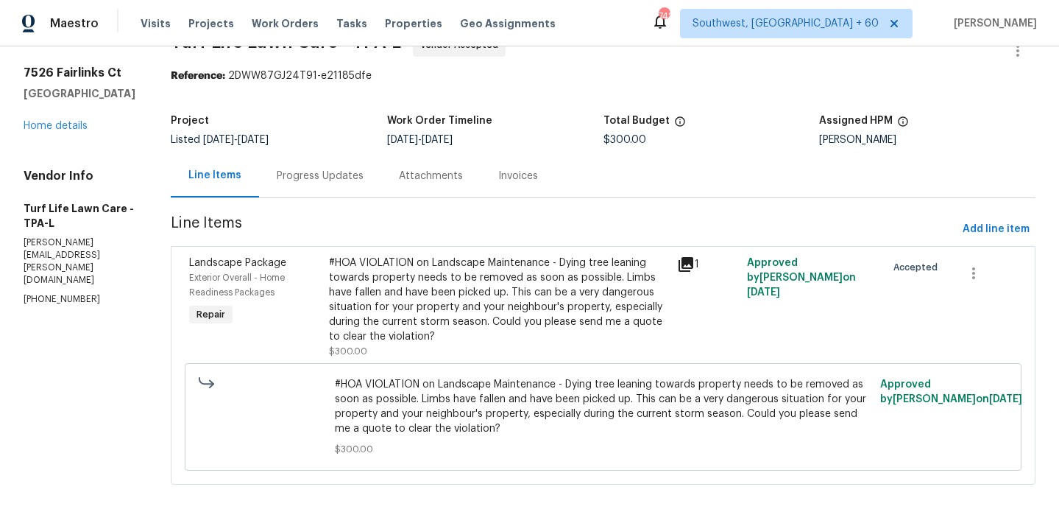
click at [306, 171] on div "Progress Updates" at bounding box center [320, 176] width 87 height 15
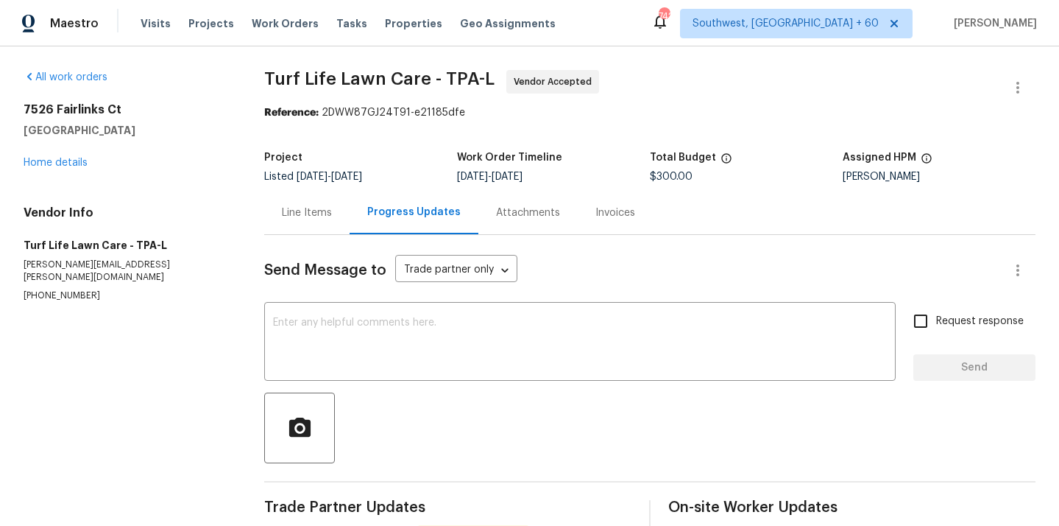
scroll to position [166, 0]
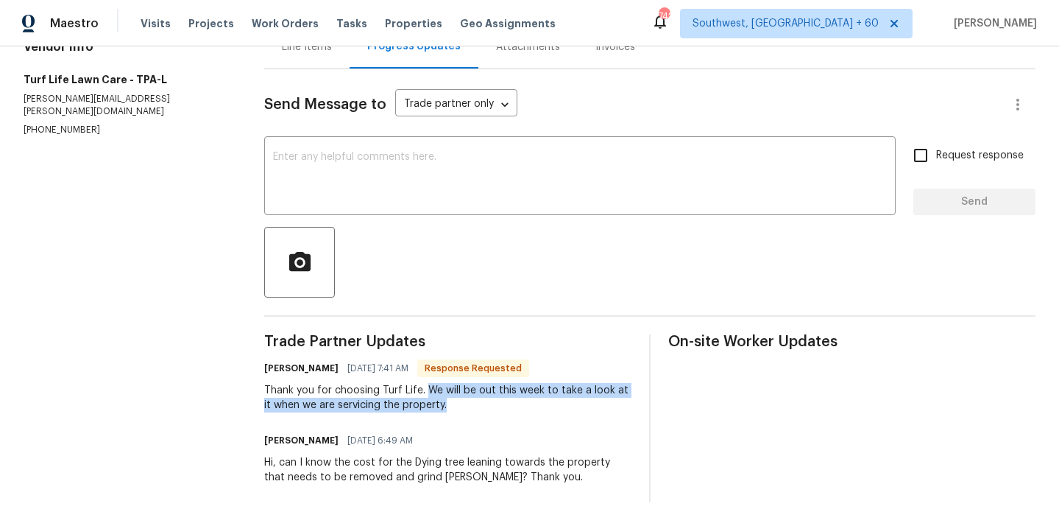
drag, startPoint x: 437, startPoint y: 387, endPoint x: 459, endPoint y: 414, distance: 35.1
click at [460, 414] on div "Trade Partner Updates [PERSON_NAME] [DATE] 7:41 AM Response Requested Thank you…" at bounding box center [447, 418] width 367 height 168
copy div "We will be out this week to take a look at it when we are servicing the propert…"
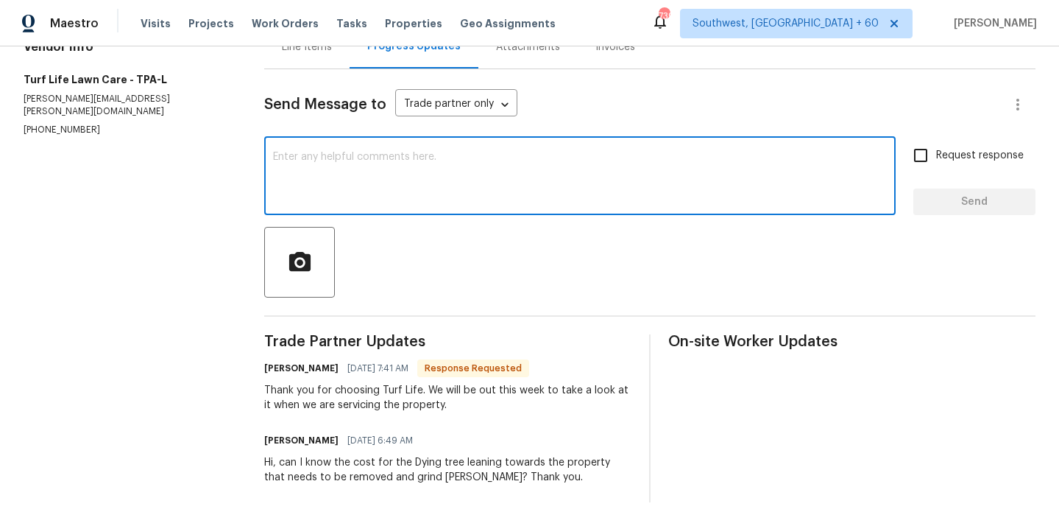
click at [424, 189] on textarea at bounding box center [580, 178] width 614 height 52
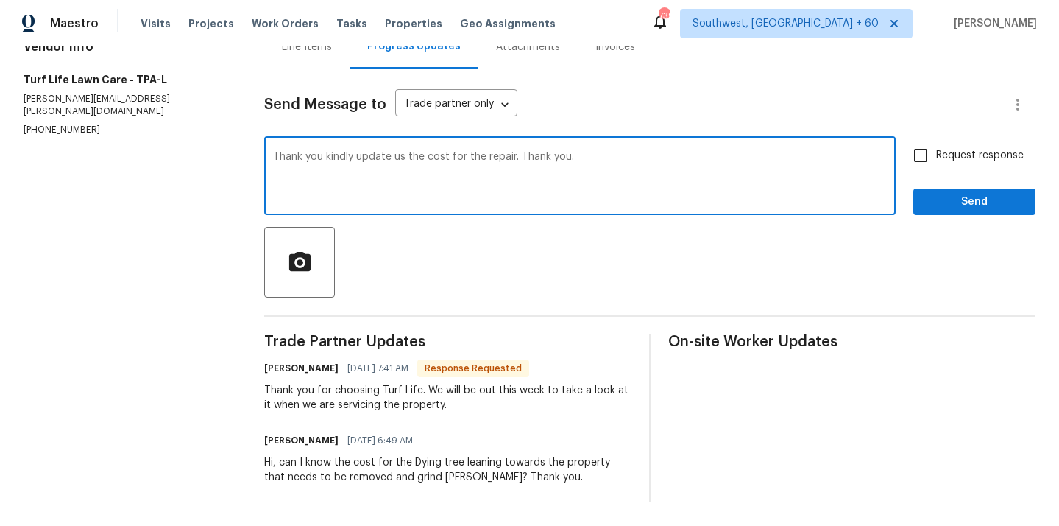
type textarea "Thank you kindly update us the cost for the repair. Thank you."
click at [922, 158] on input "Request response" at bounding box center [921, 155] width 31 height 31
checkbox input "true"
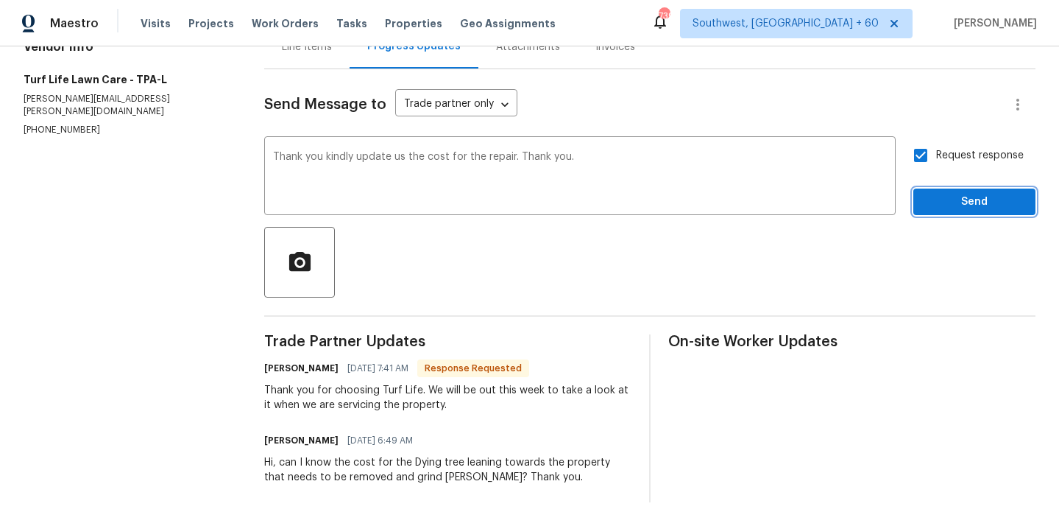
click at [940, 211] on button "Send" at bounding box center [975, 201] width 122 height 27
